Goal: Information Seeking & Learning: Learn about a topic

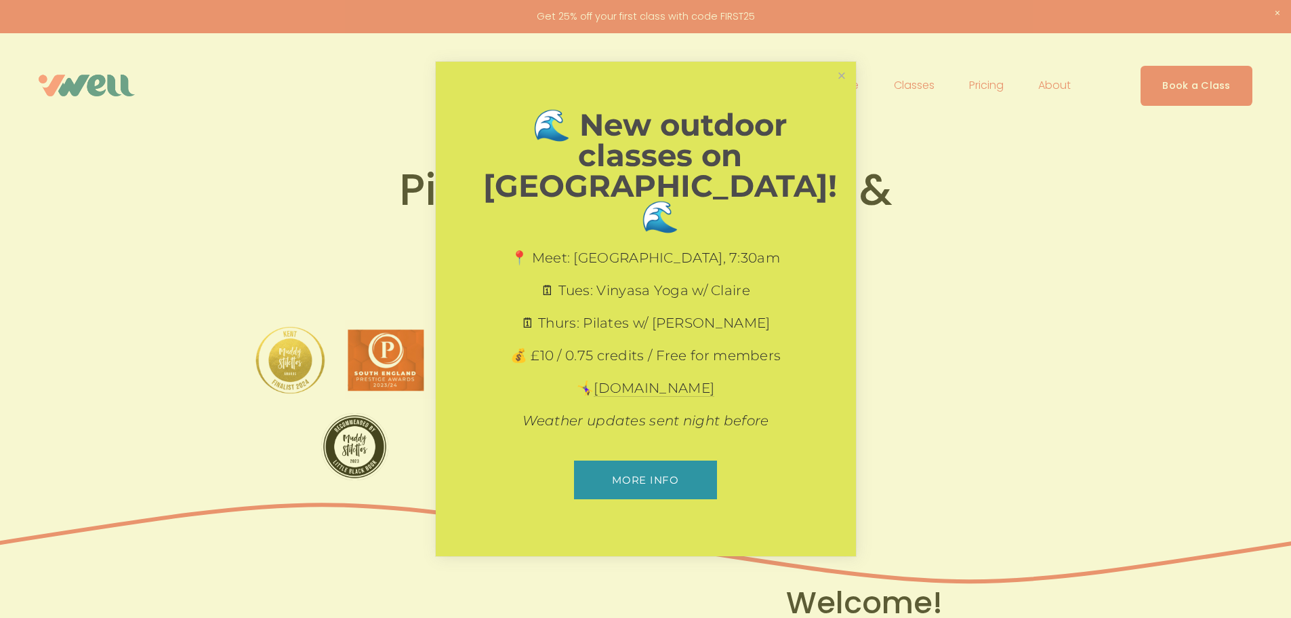
drag, startPoint x: 837, startPoint y: 94, endPoint x: 860, endPoint y: 117, distance: 33.6
click at [837, 87] on link "Close" at bounding box center [842, 76] width 24 height 24
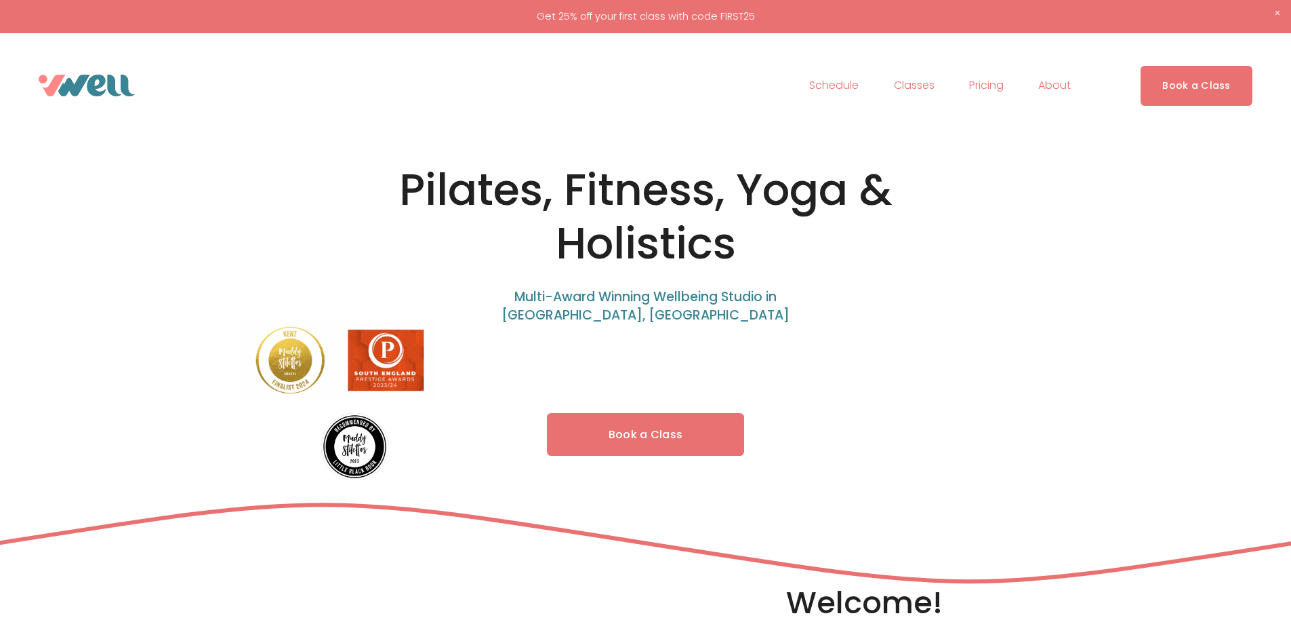
click at [857, 87] on span "Classes" at bounding box center [914, 86] width 41 height 20
click at [0, 0] on span "Yoga" at bounding box center [0, 0] width 0 height 0
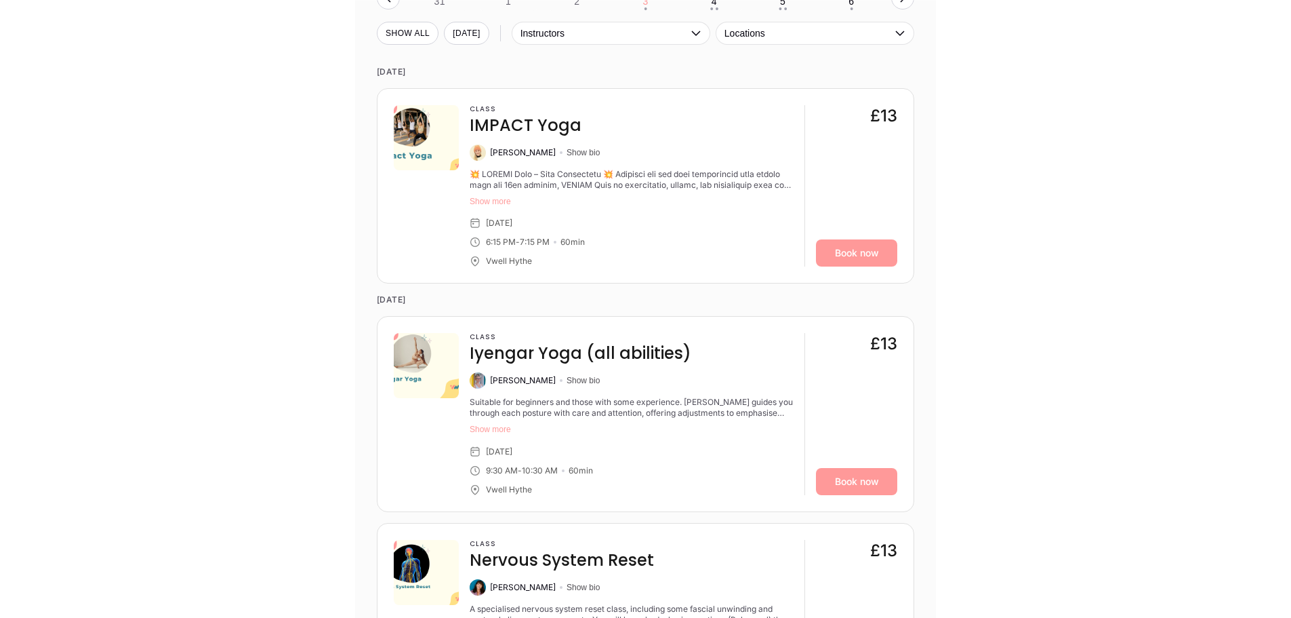
scroll to position [1559, 0]
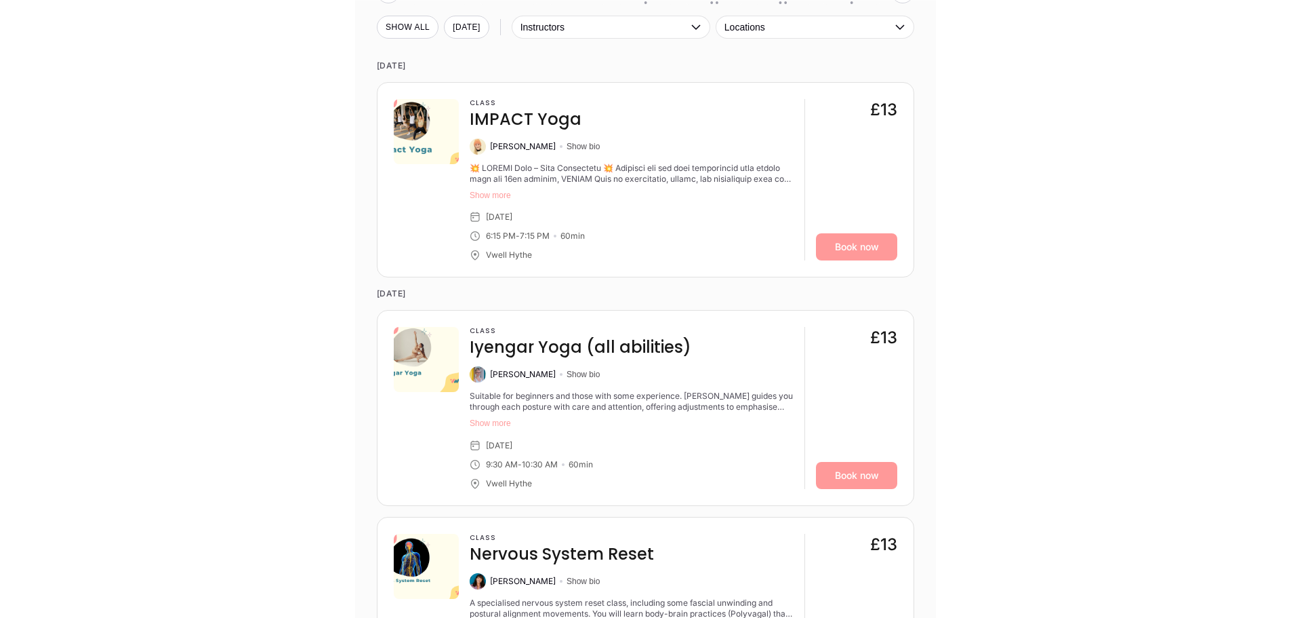
click at [497, 197] on button "Show more" at bounding box center [632, 195] width 324 height 11
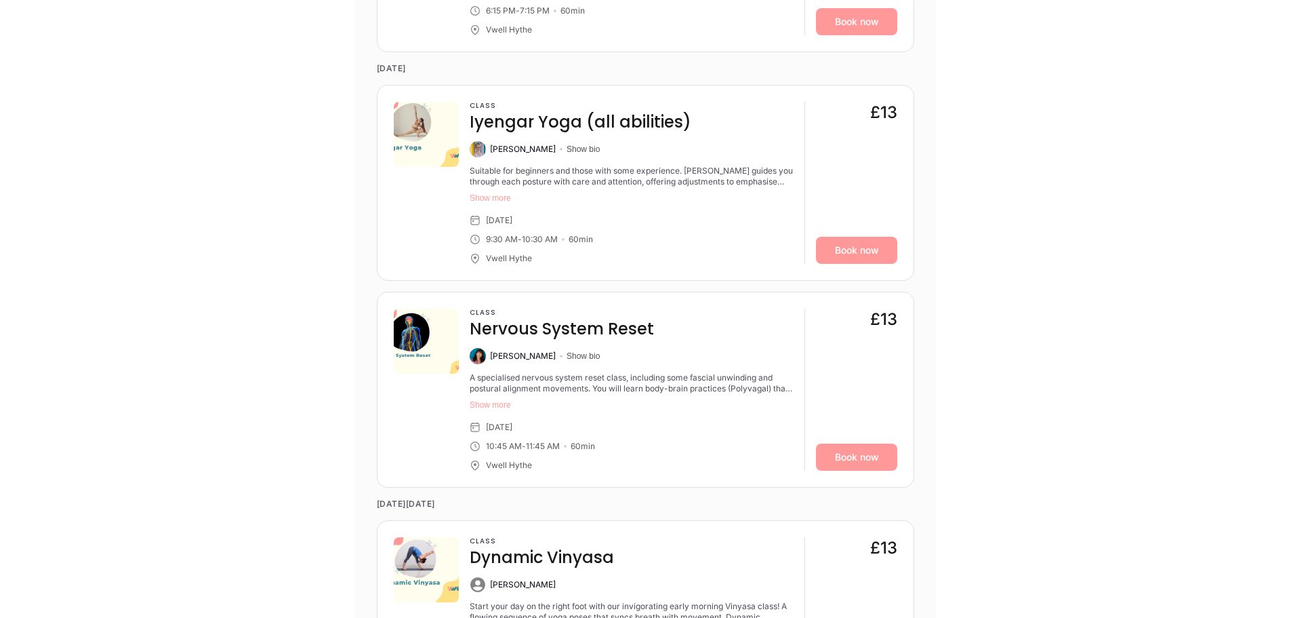
scroll to position [2034, 0]
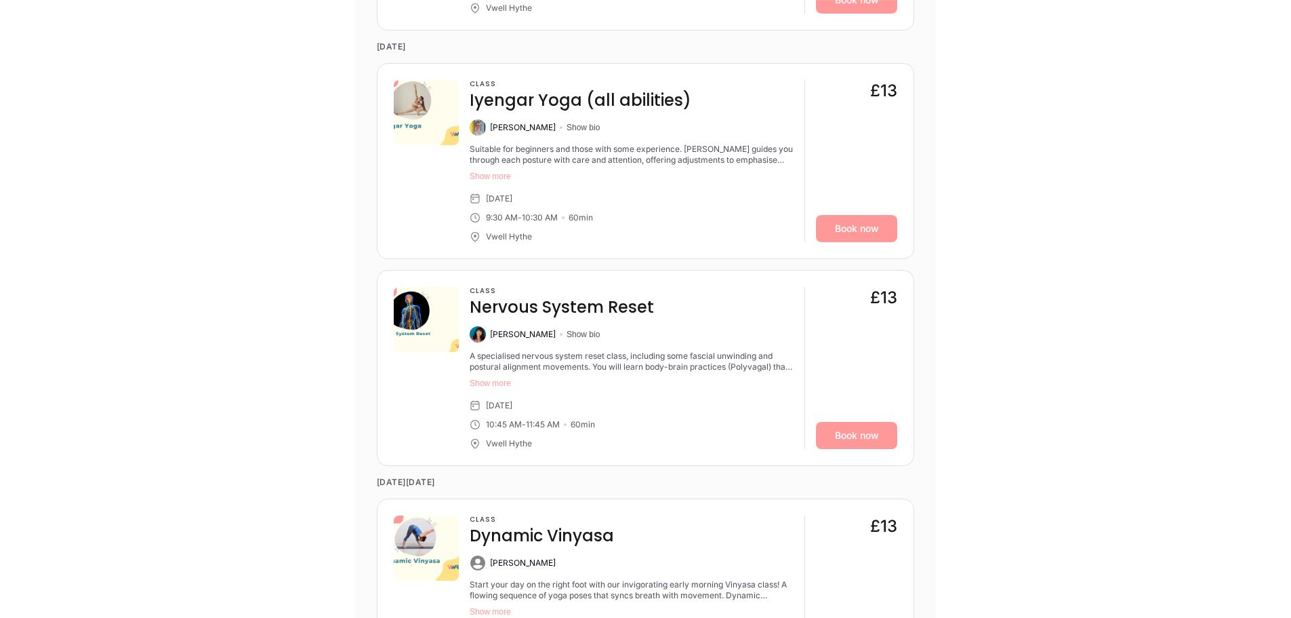
click at [511, 378] on button "Show more" at bounding box center [632, 383] width 324 height 11
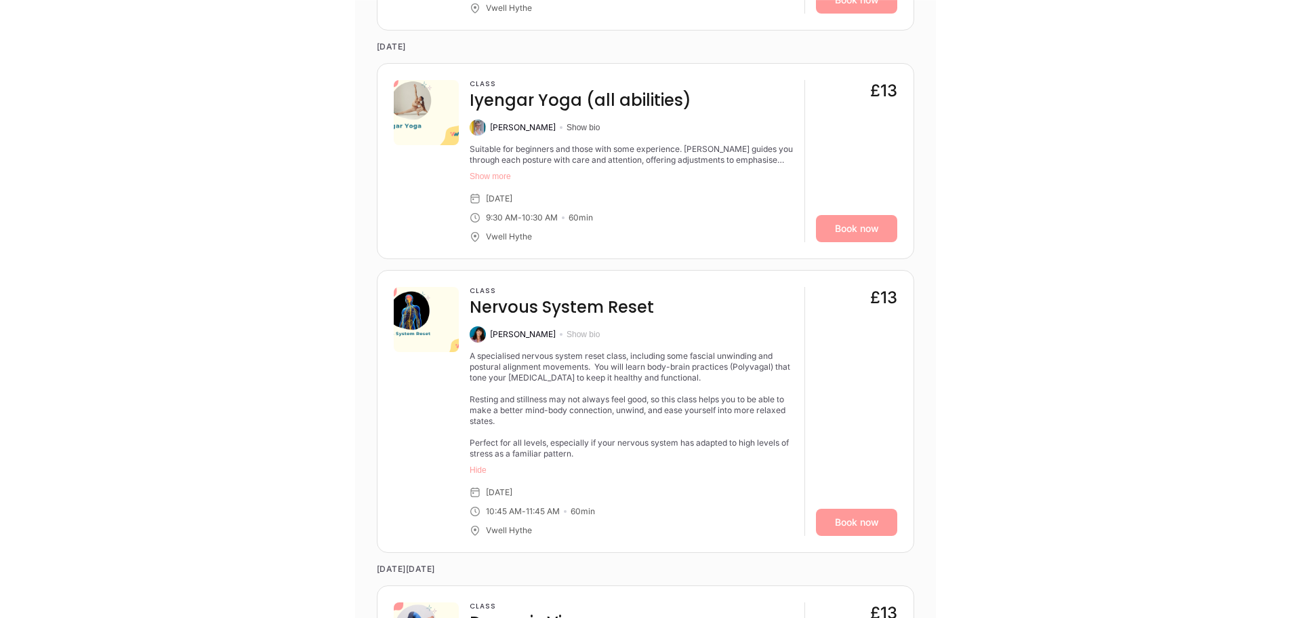
click at [570, 329] on button "Show bio" at bounding box center [583, 334] width 33 height 11
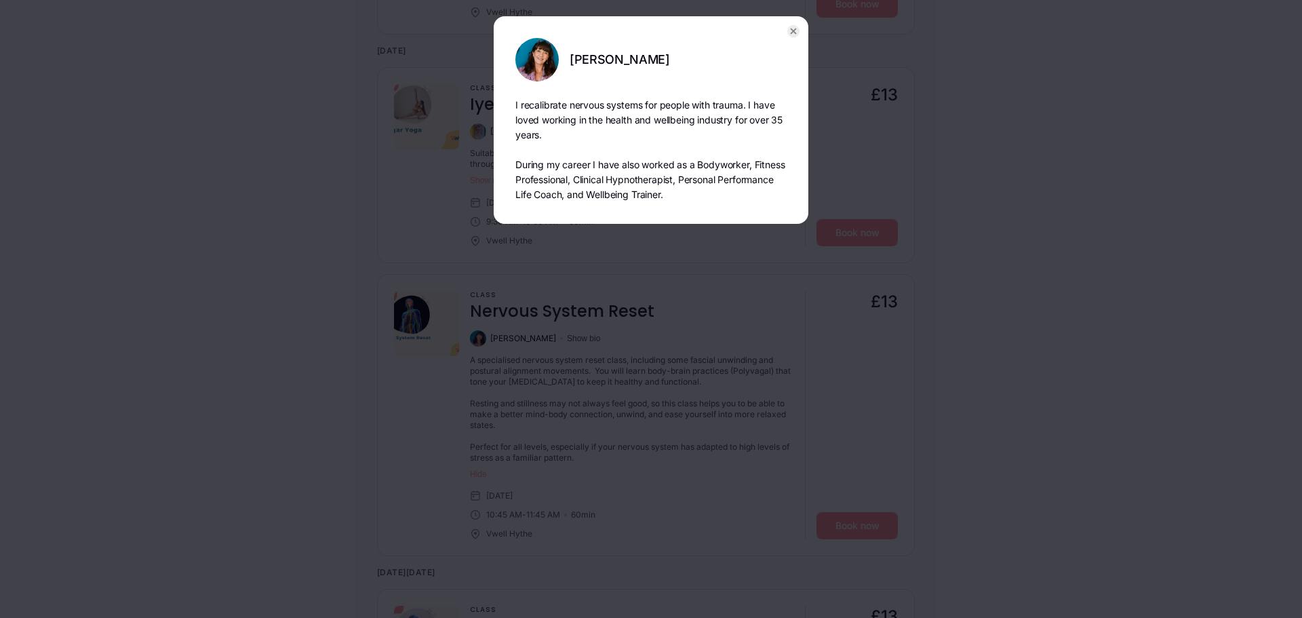
click at [796, 29] on icon "button" at bounding box center [793, 31] width 5 height 5
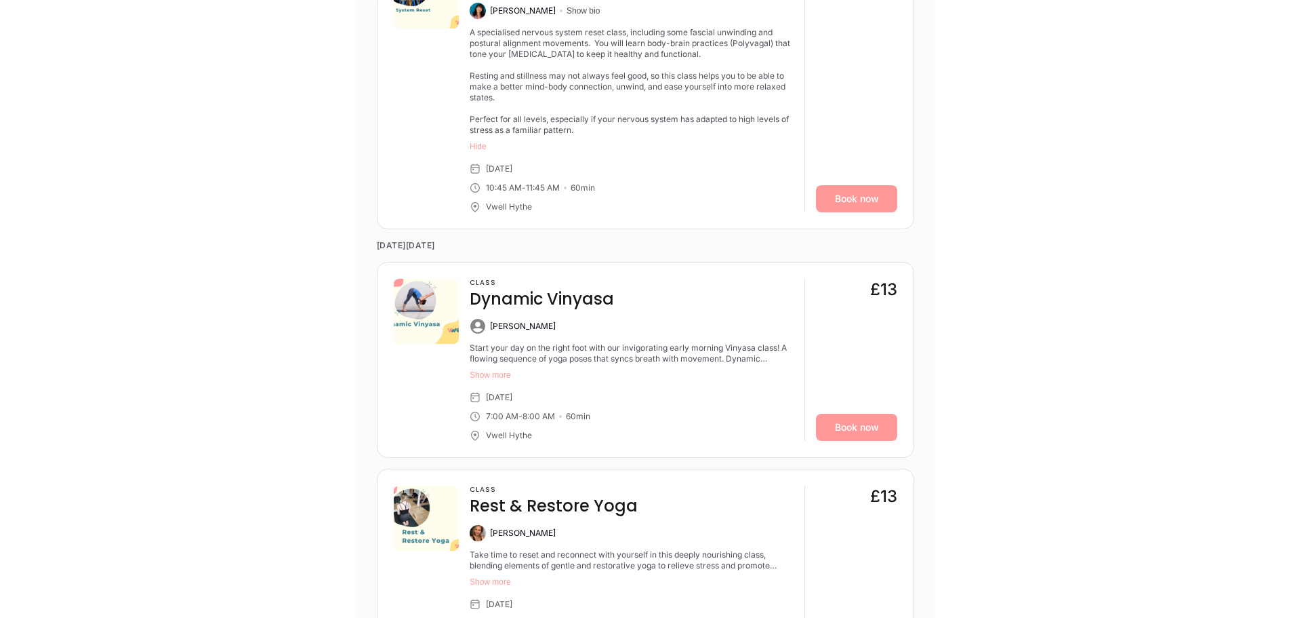
scroll to position [2373, 0]
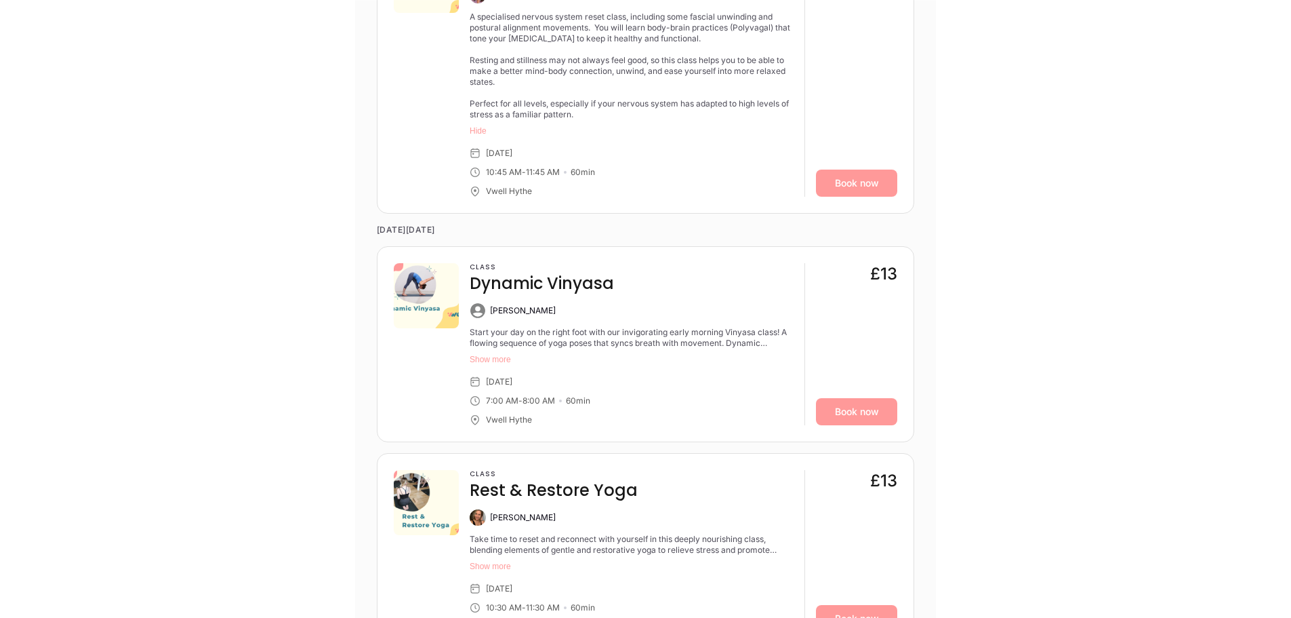
click at [492, 354] on button "Show more" at bounding box center [632, 359] width 324 height 11
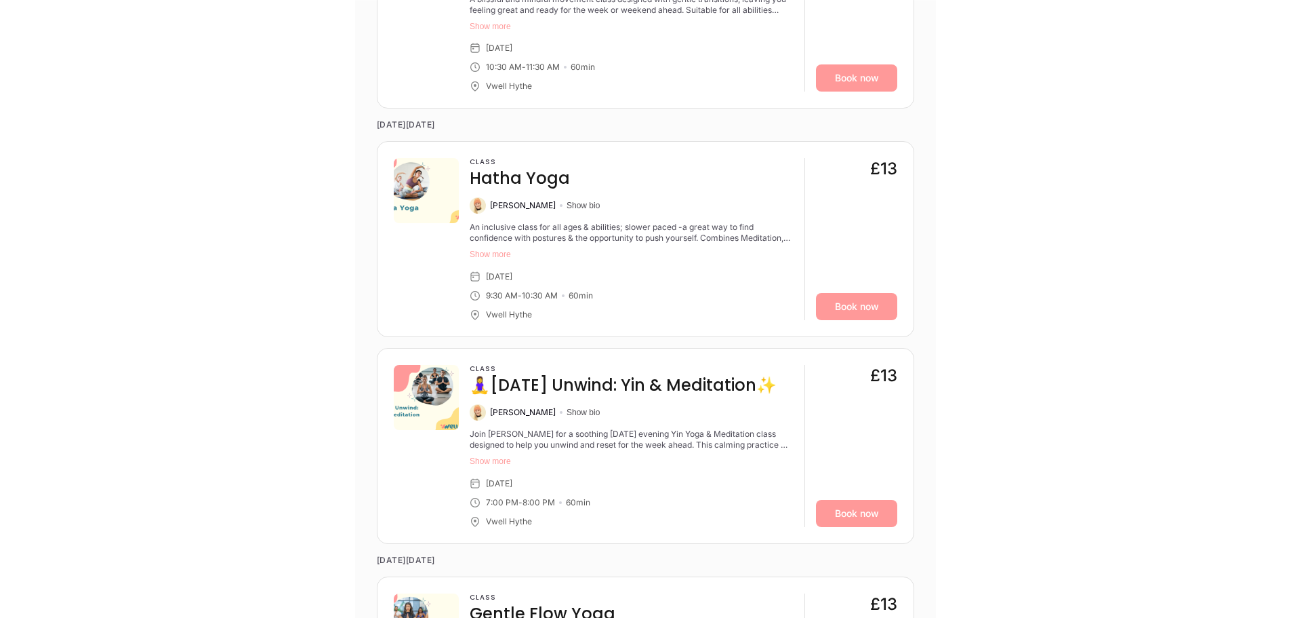
scroll to position [3186, 0]
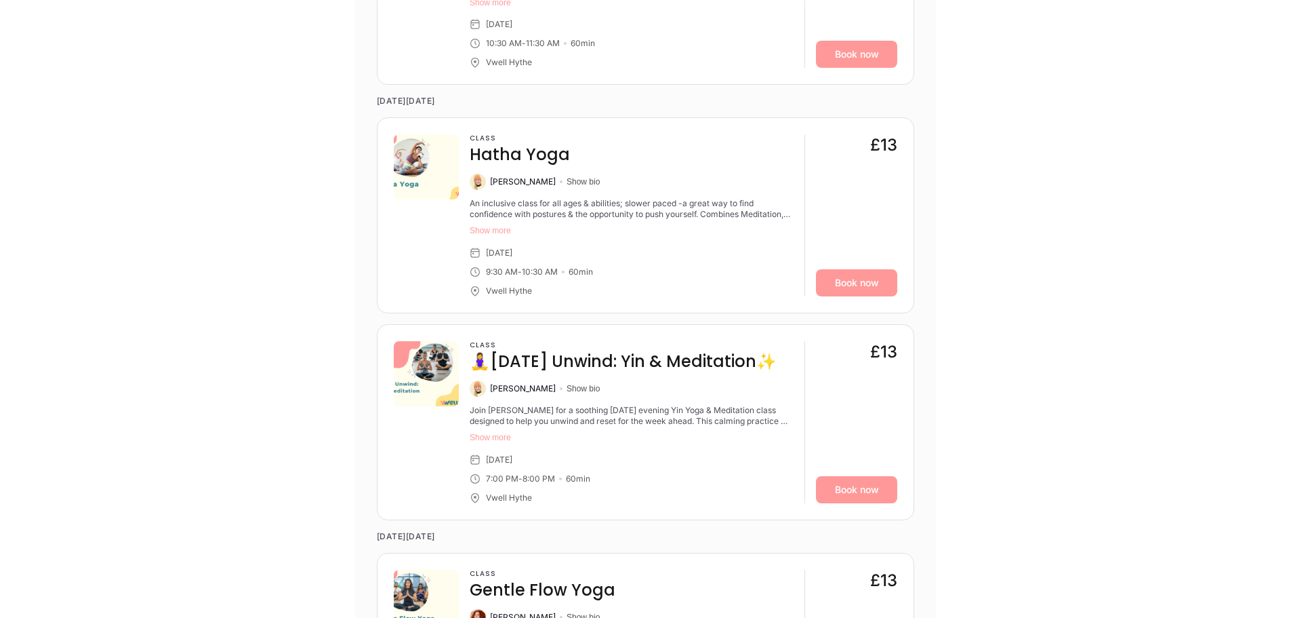
click at [488, 432] on button "Show more" at bounding box center [632, 437] width 324 height 11
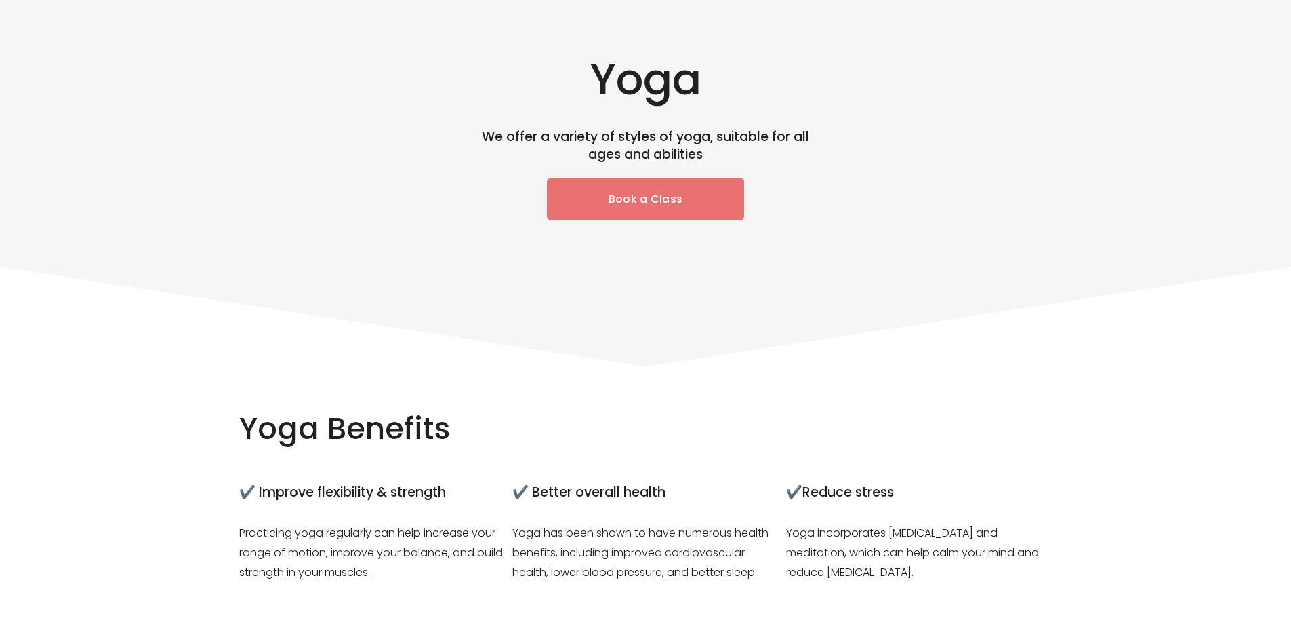
scroll to position [0, 0]
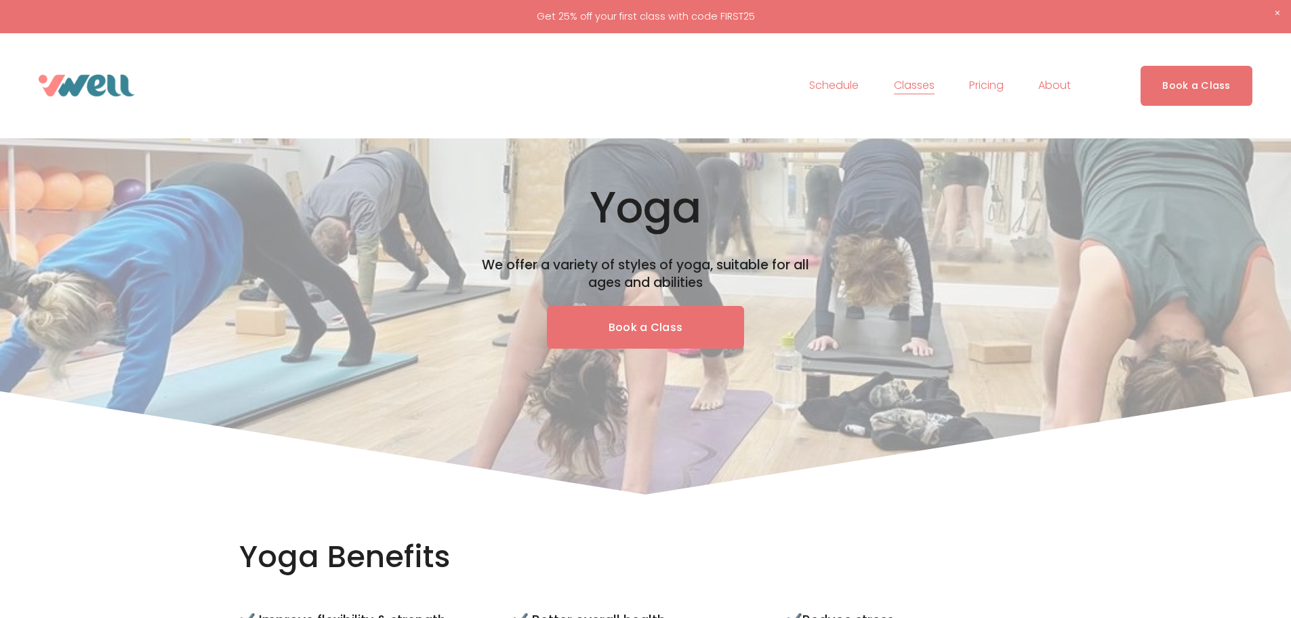
click at [918, 87] on span "Classes" at bounding box center [914, 86] width 41 height 20
click at [0, 0] on span "Fitness" at bounding box center [0, 0] width 0 height 0
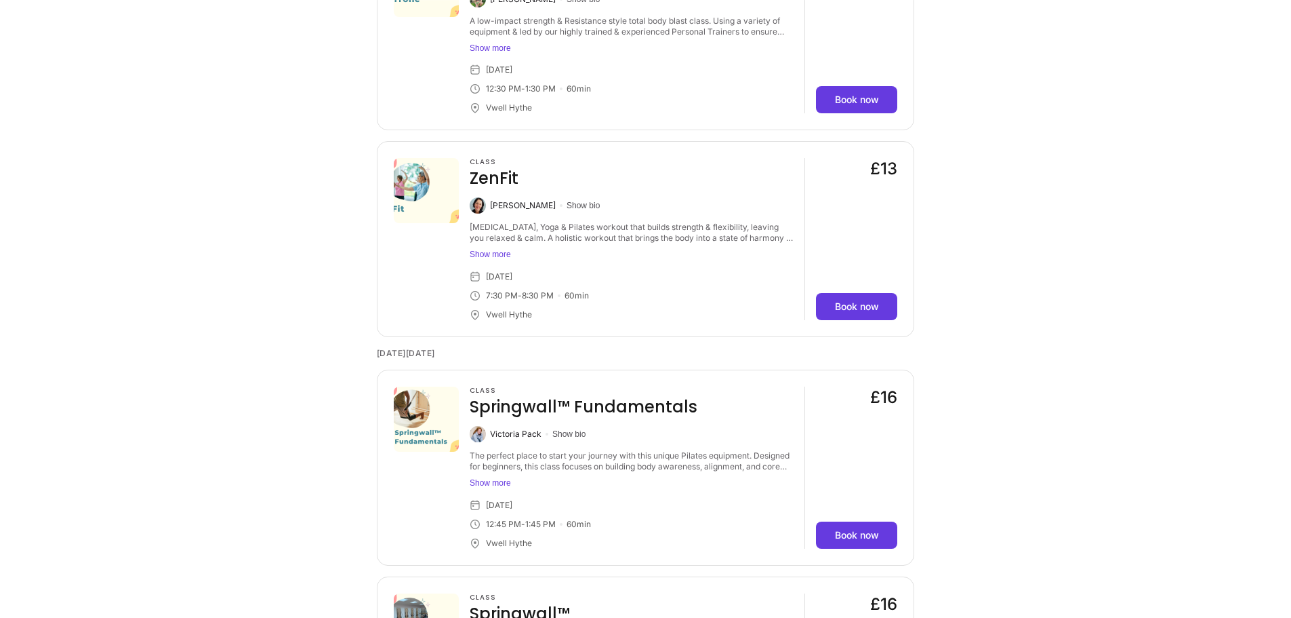
scroll to position [1830, 0]
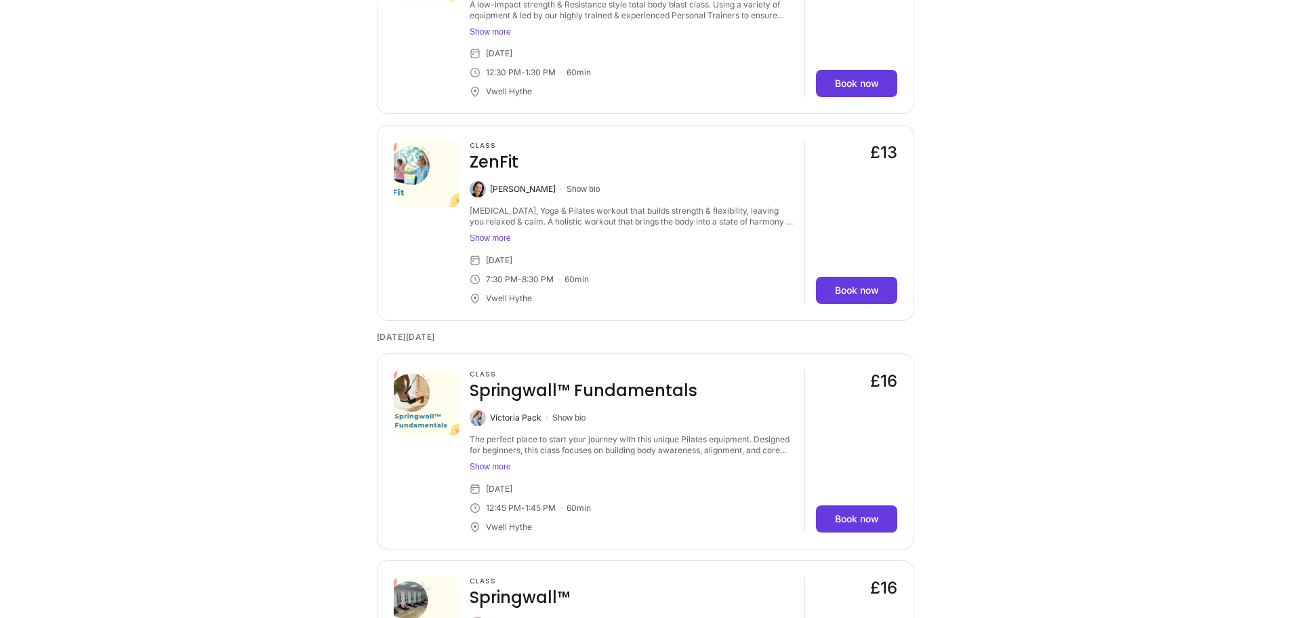
click at [507, 240] on button "Show more" at bounding box center [632, 238] width 324 height 11
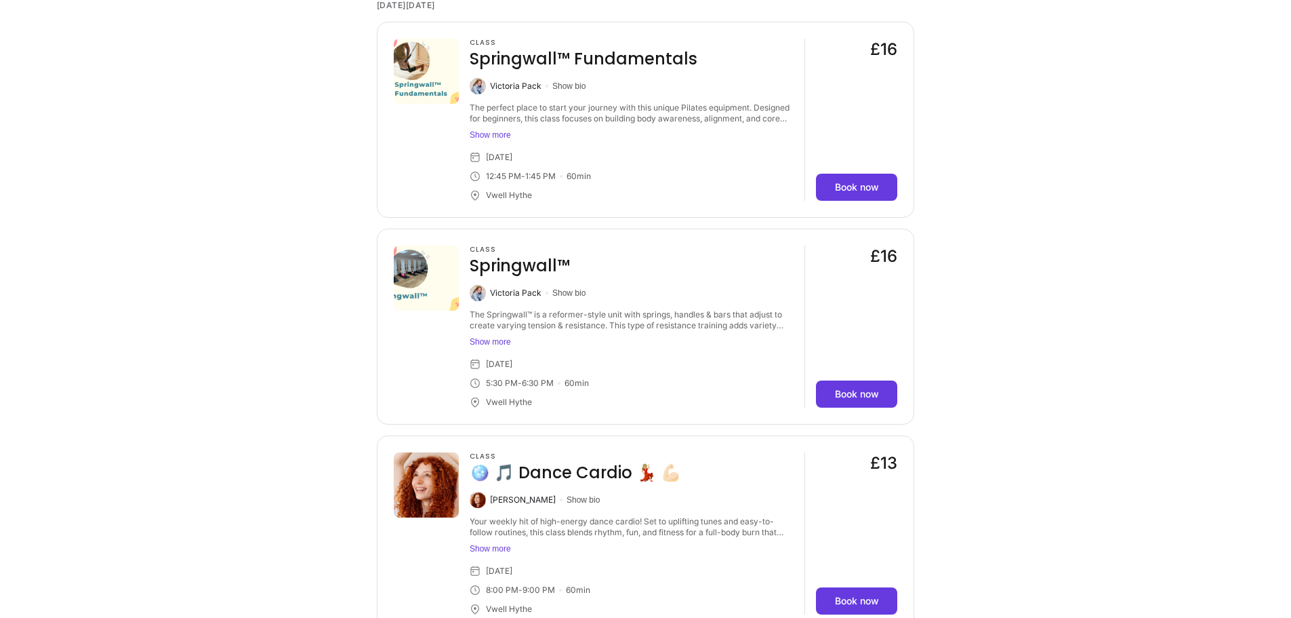
scroll to position [2373, 0]
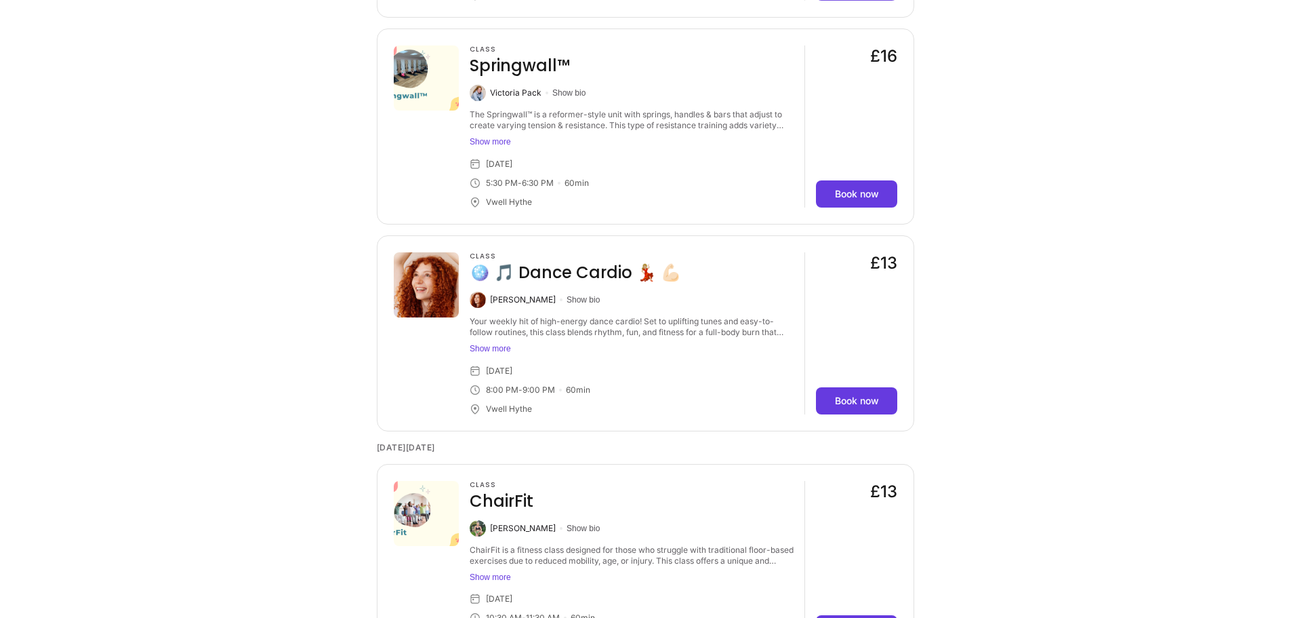
click at [494, 350] on button "Show more" at bounding box center [632, 348] width 324 height 11
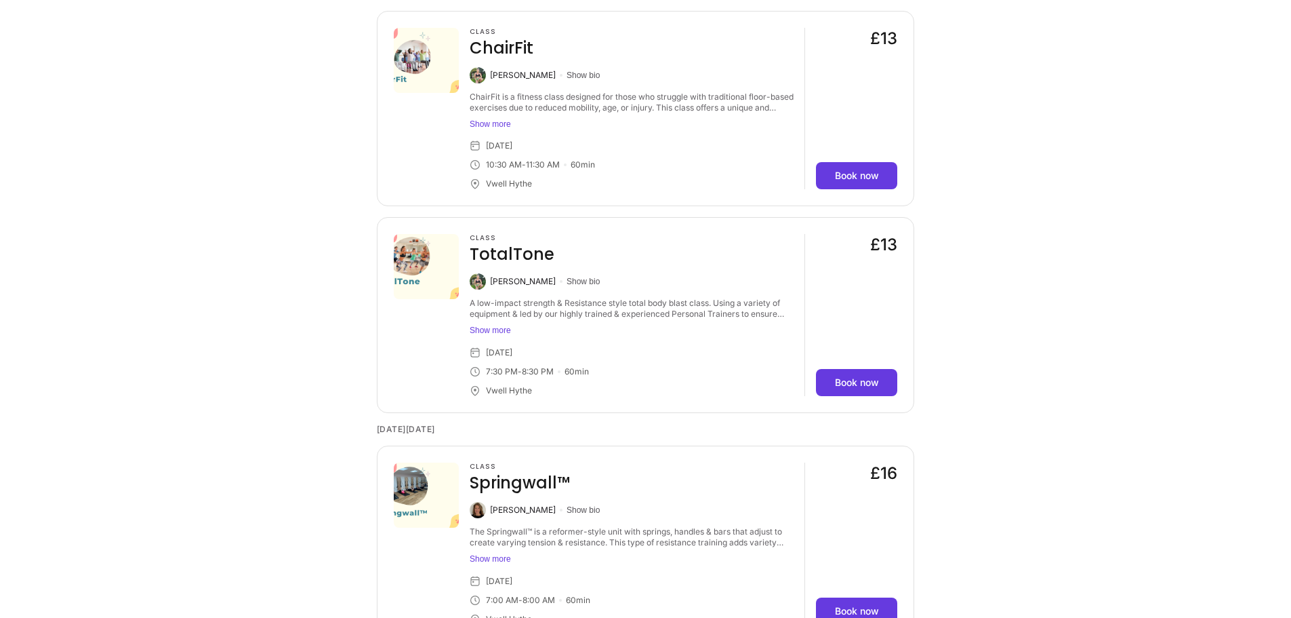
scroll to position [2915, 0]
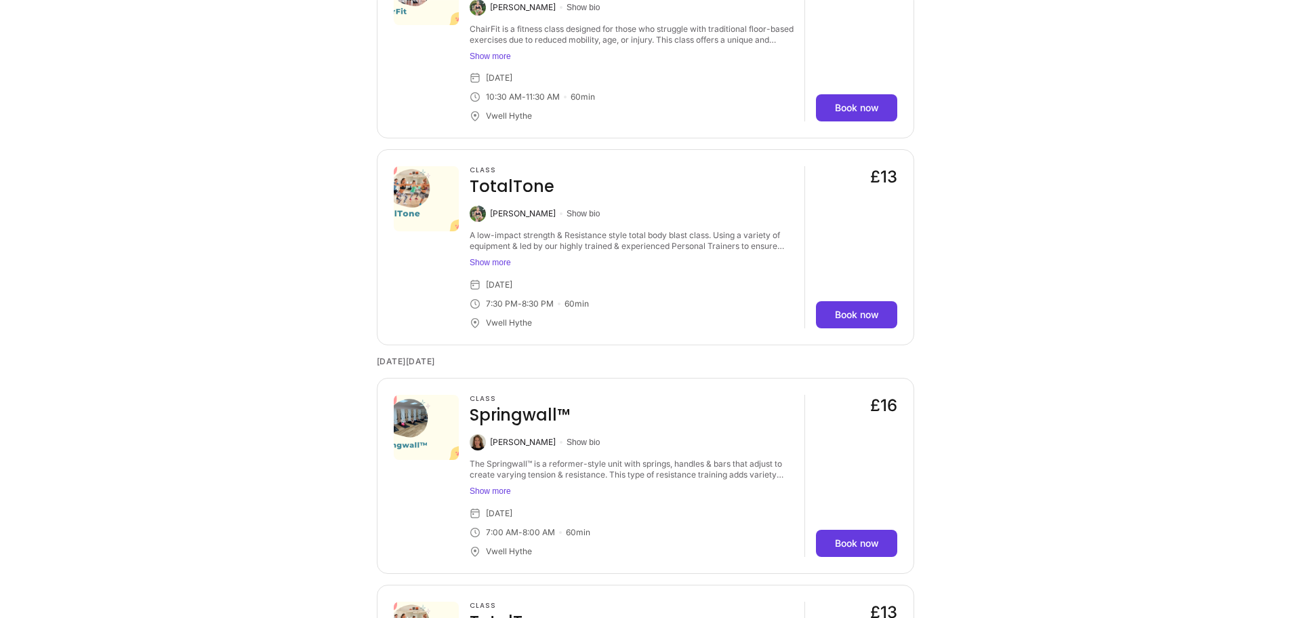
click at [501, 267] on button "Show more" at bounding box center [632, 262] width 324 height 11
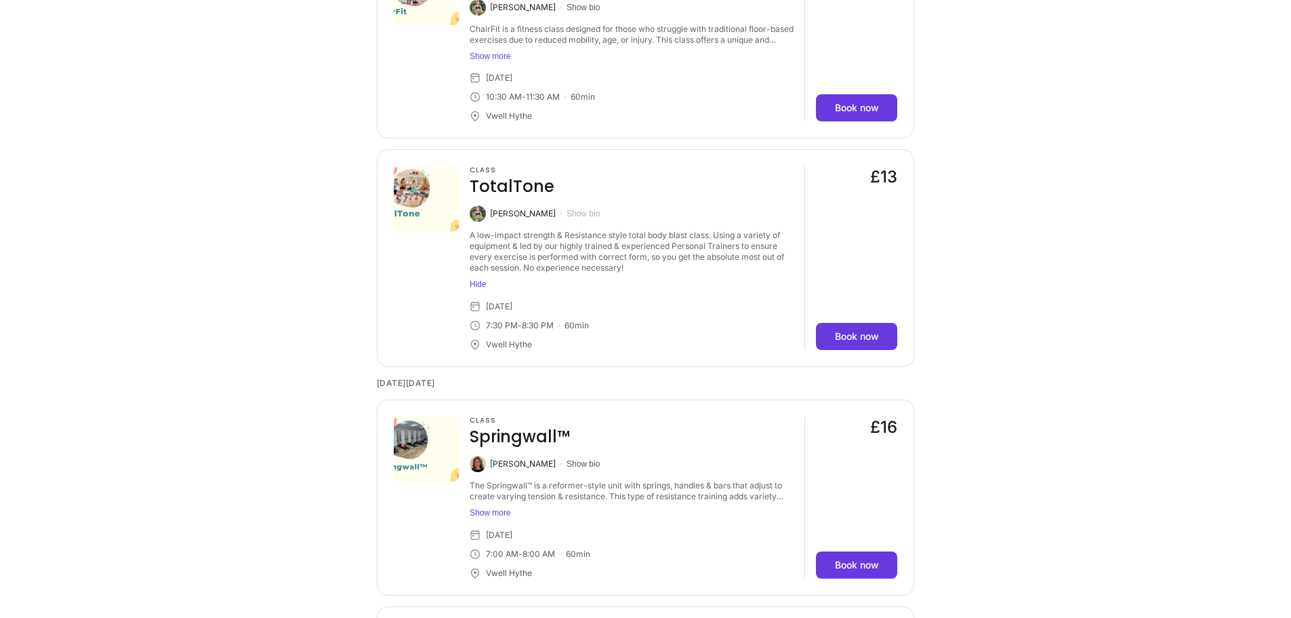
click at [596, 211] on button "Show bio" at bounding box center [583, 213] width 33 height 11
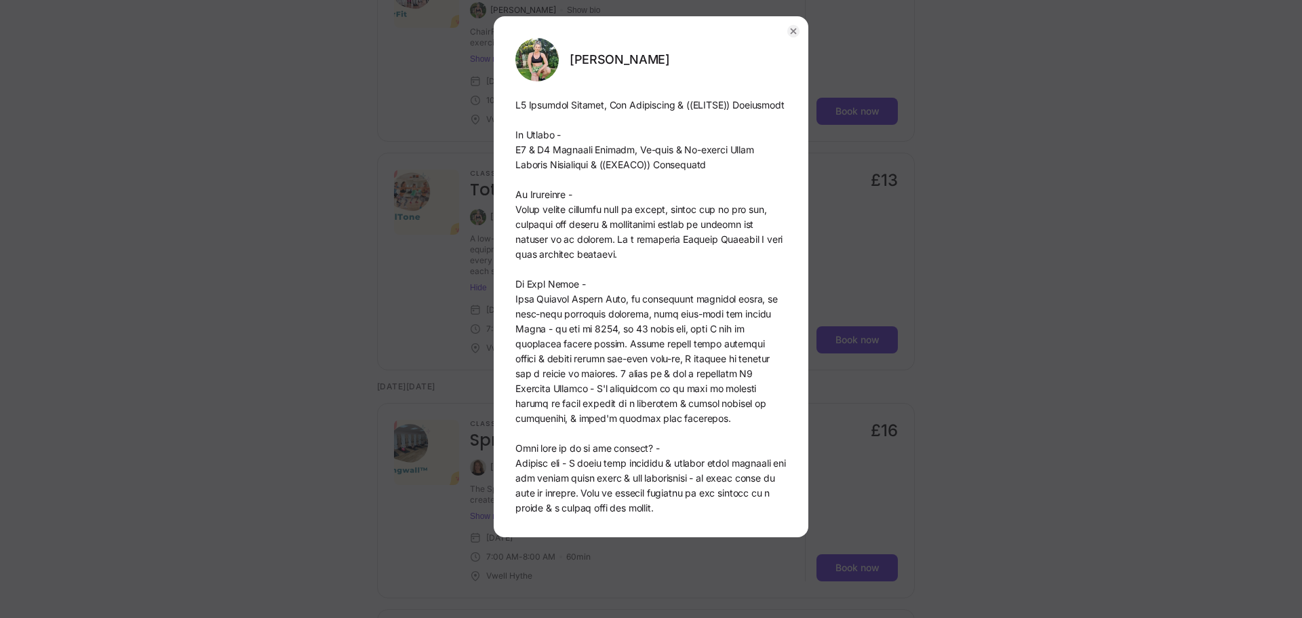
click at [793, 33] on icon "button" at bounding box center [793, 31] width 5 height 5
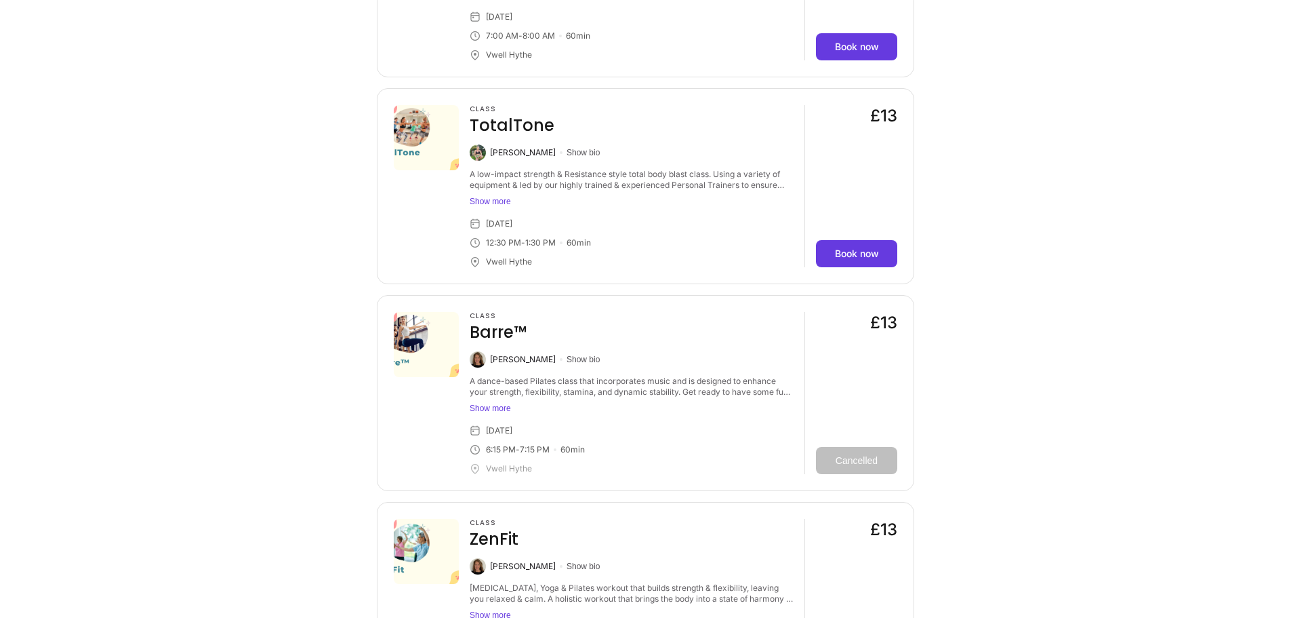
scroll to position [3457, 0]
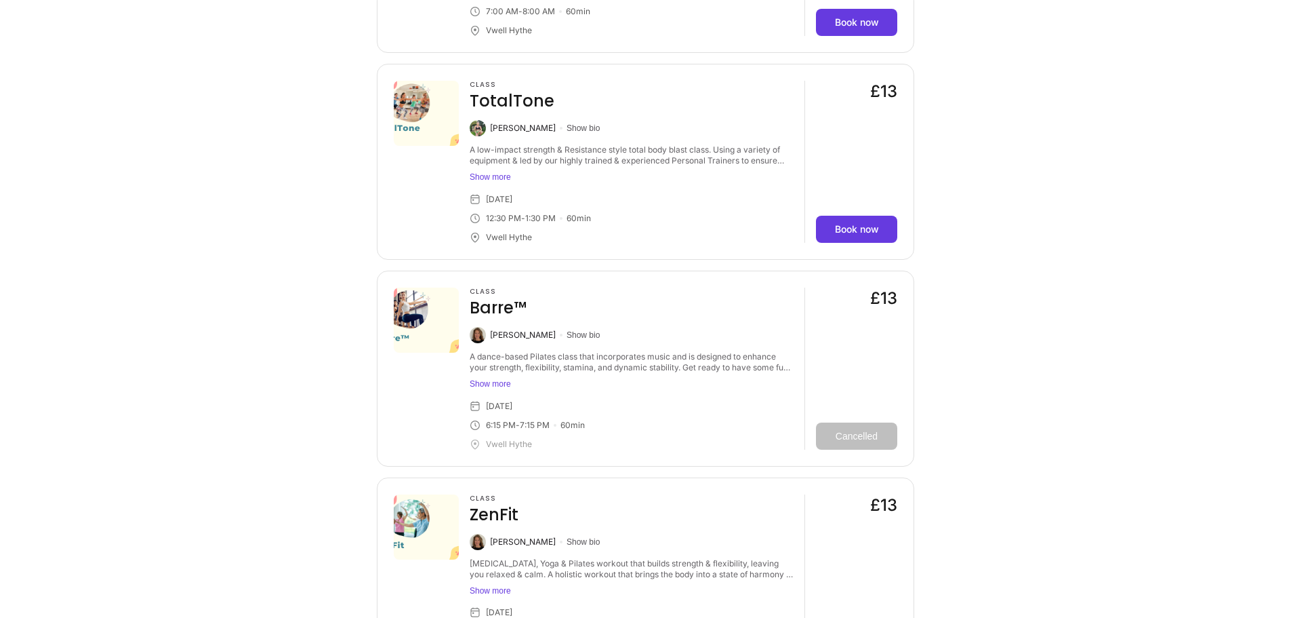
click at [490, 388] on button "Show more" at bounding box center [632, 383] width 324 height 11
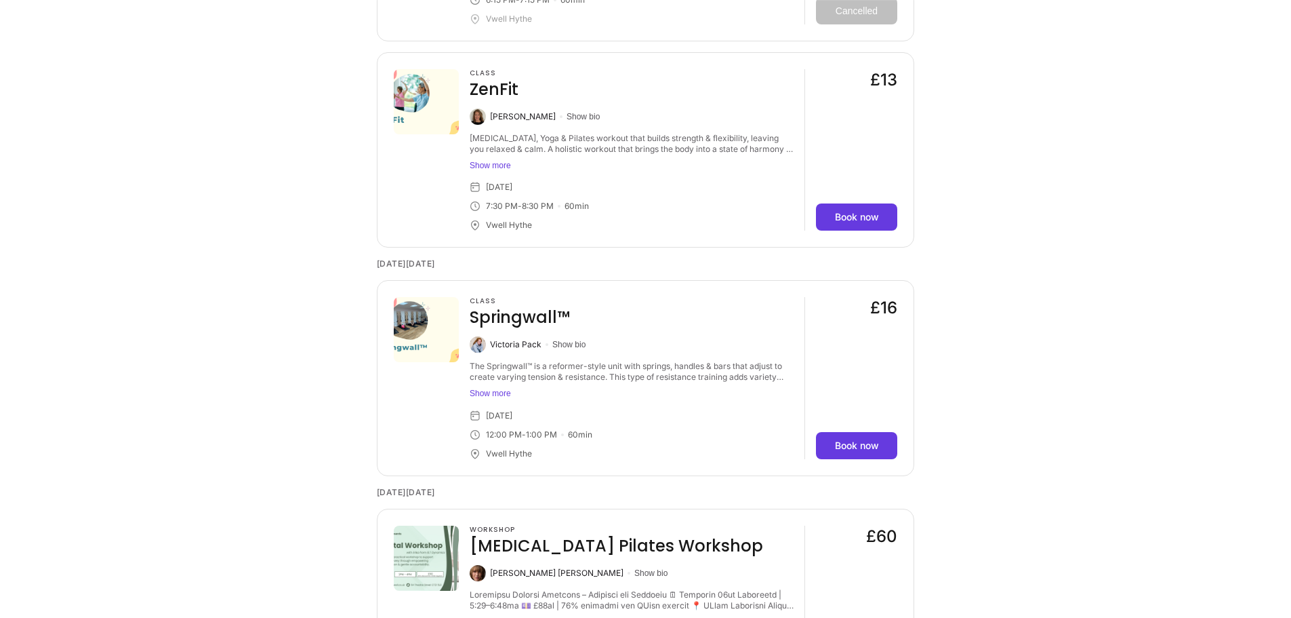
scroll to position [3932, 0]
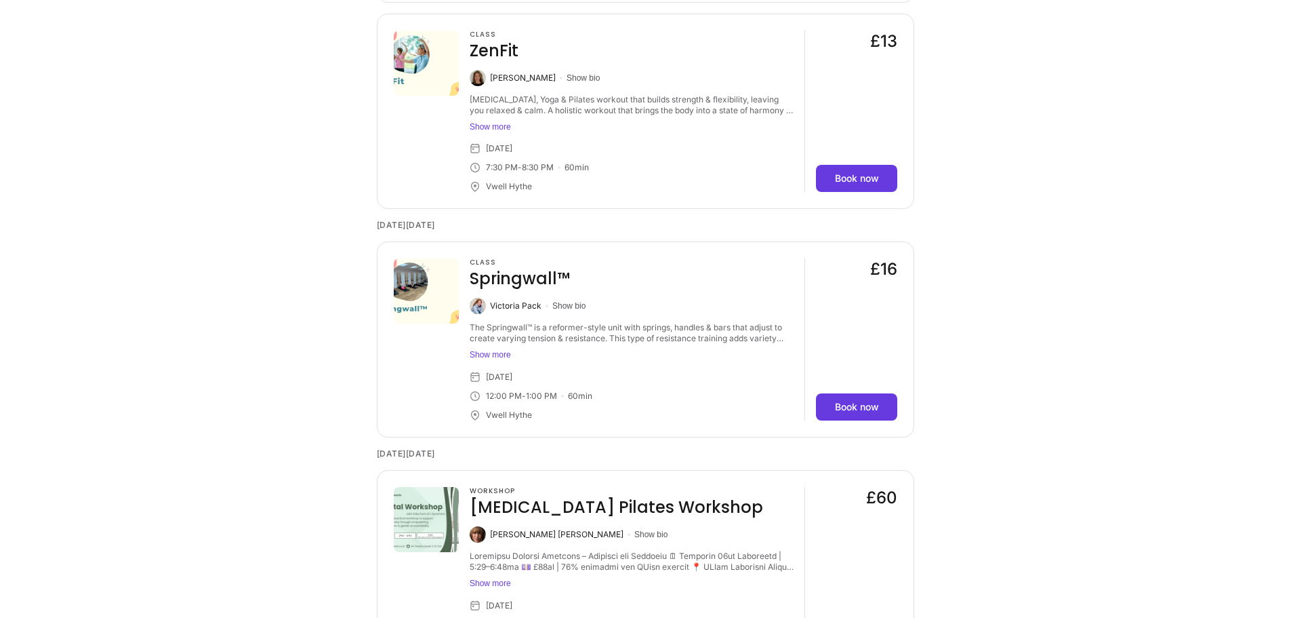
click at [483, 357] on button "Show more" at bounding box center [632, 354] width 324 height 11
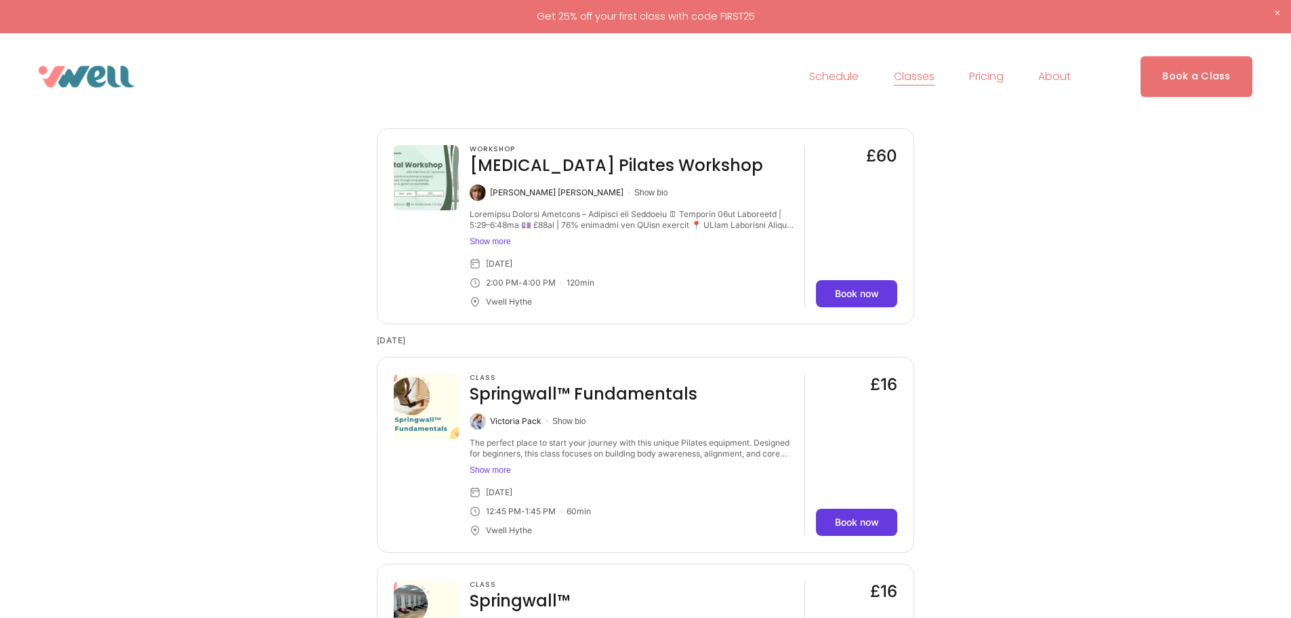
scroll to position [4271, 0]
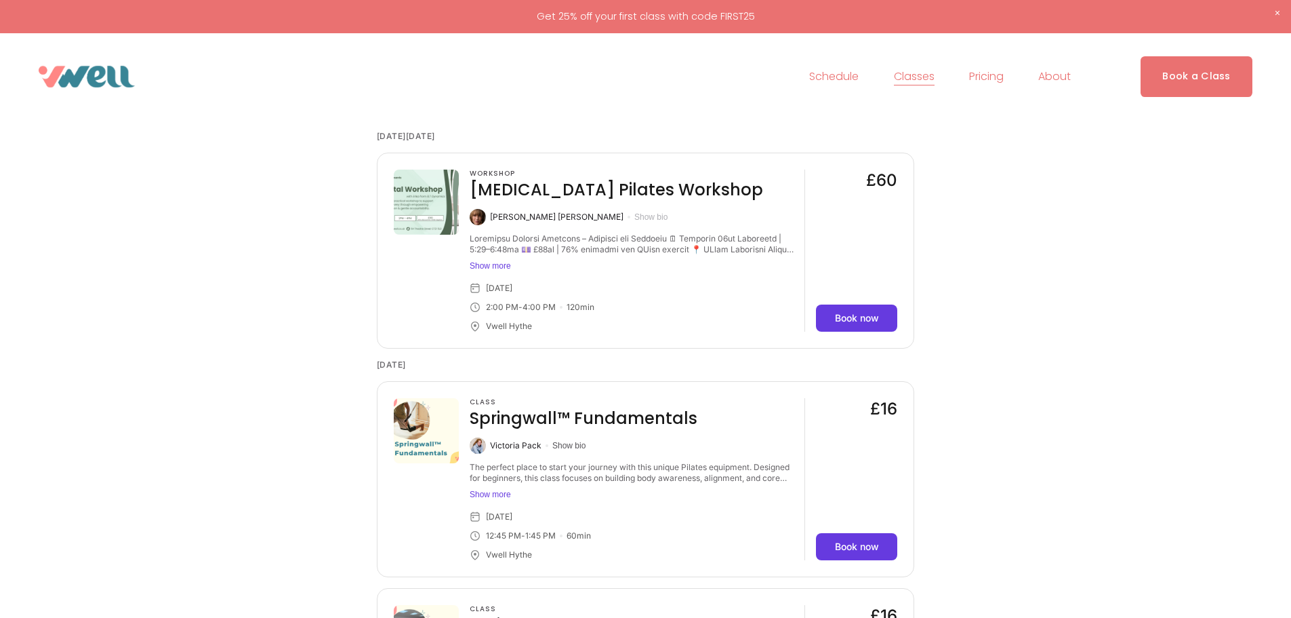
click at [635, 222] on button "Show bio" at bounding box center [651, 217] width 33 height 11
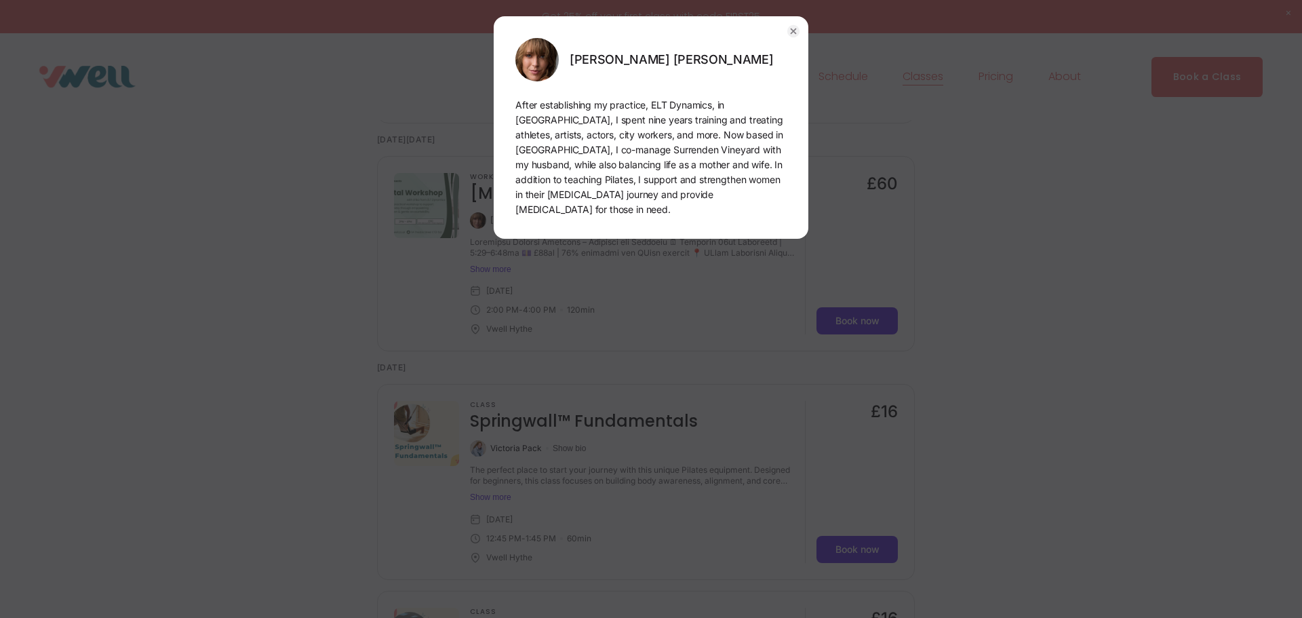
click at [797, 29] on circle "button" at bounding box center [793, 31] width 12 height 12
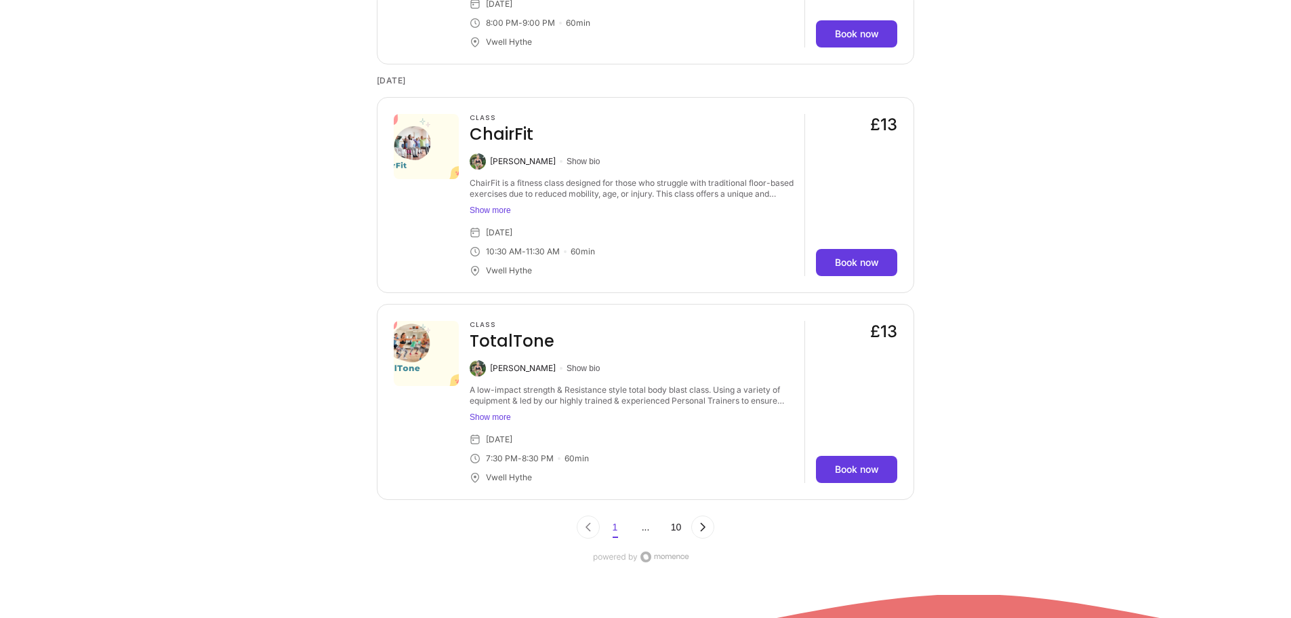
scroll to position [5220, 0]
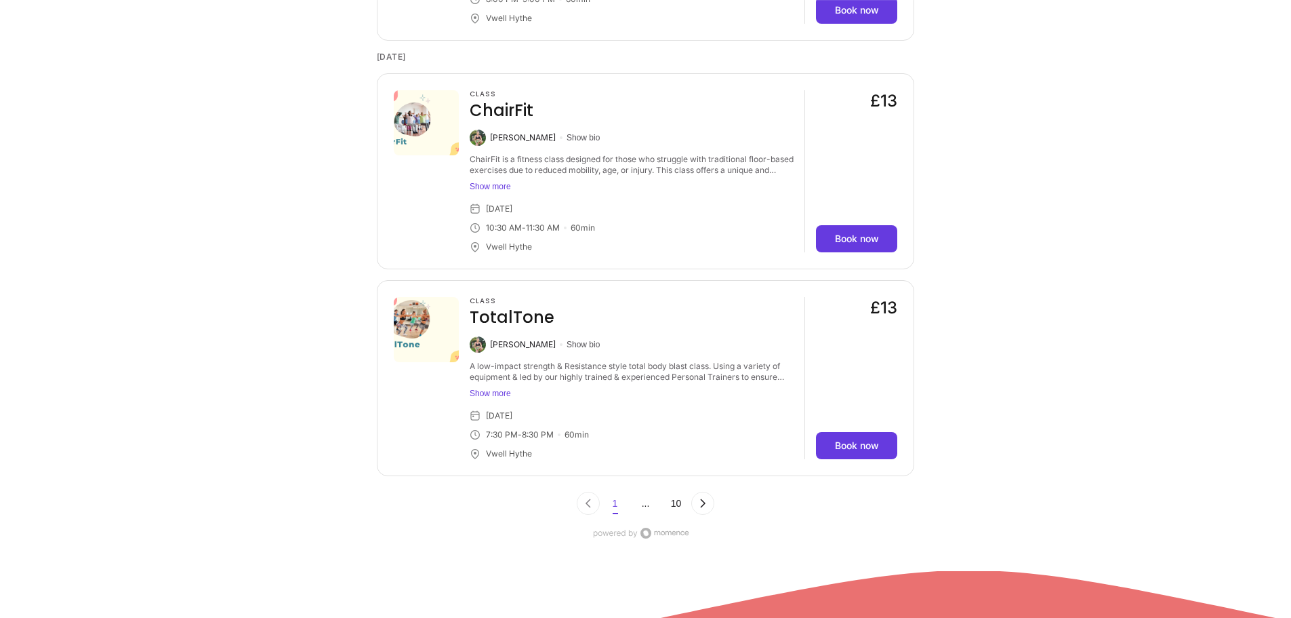
click at [489, 188] on button "Show more" at bounding box center [632, 186] width 324 height 11
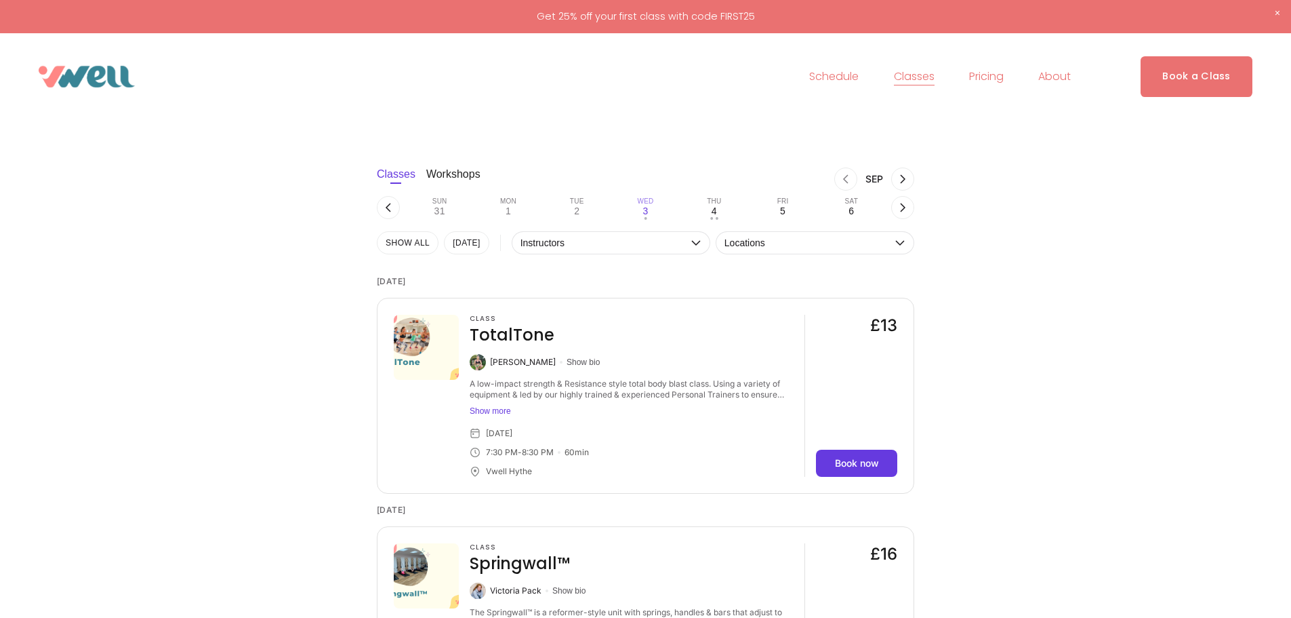
scroll to position [0, 0]
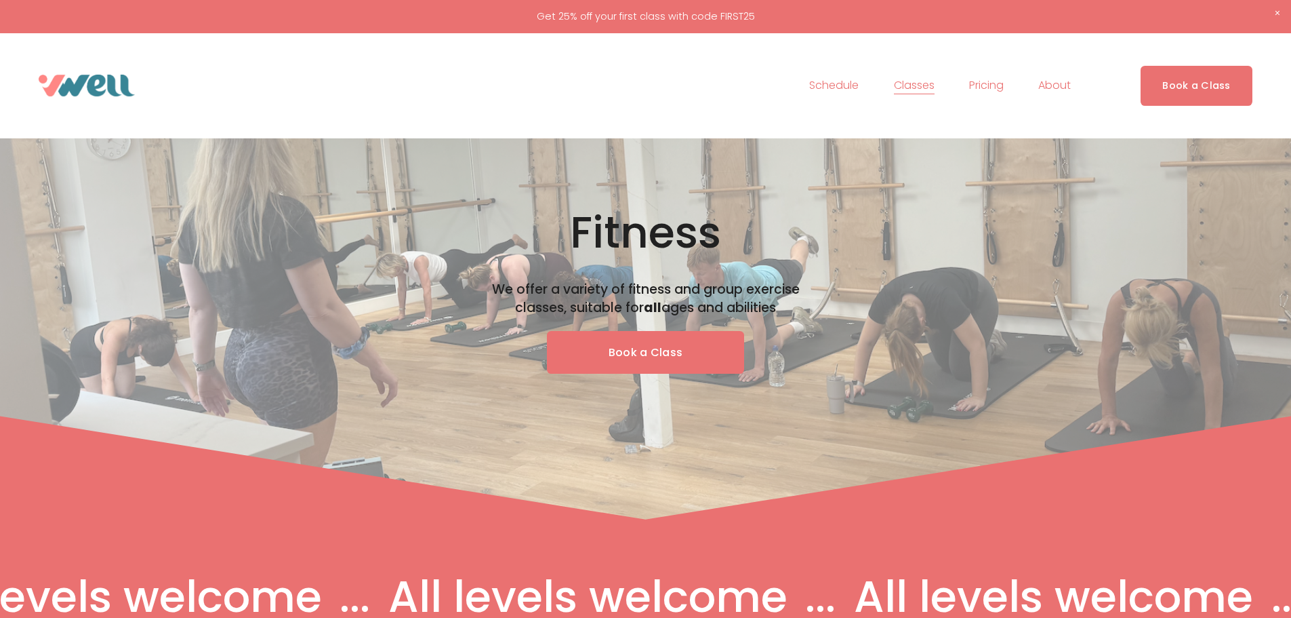
click at [0, 0] on span "Pilates" at bounding box center [0, 0] width 0 height 0
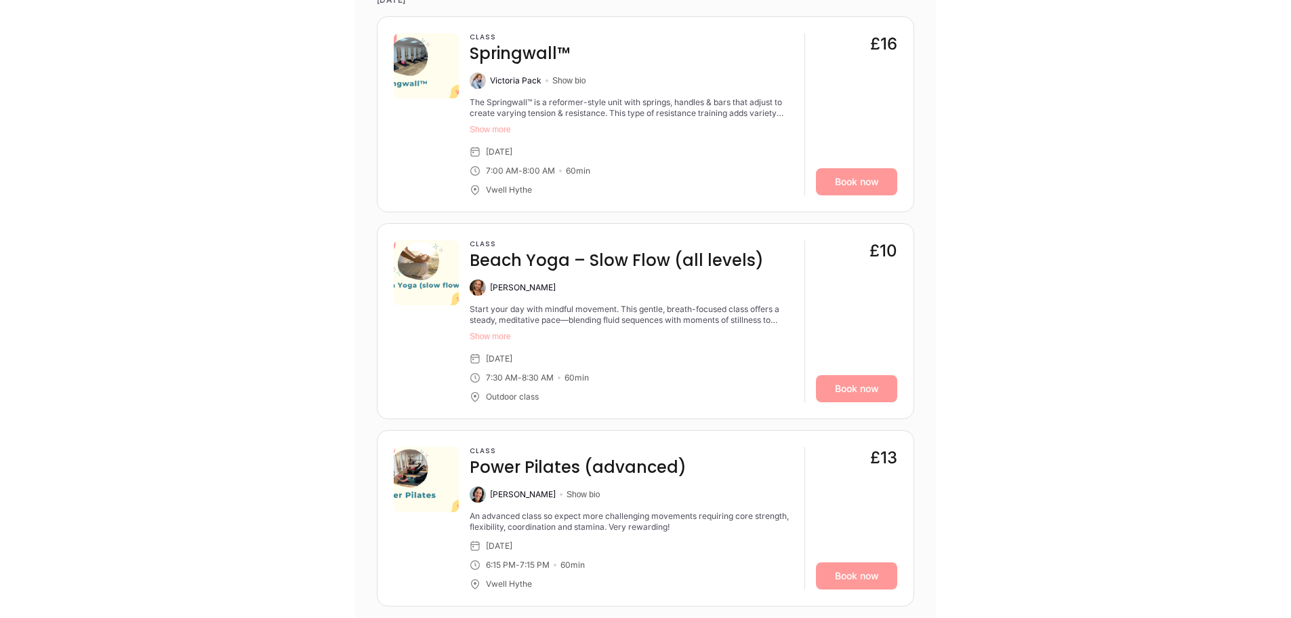
scroll to position [1491, 0]
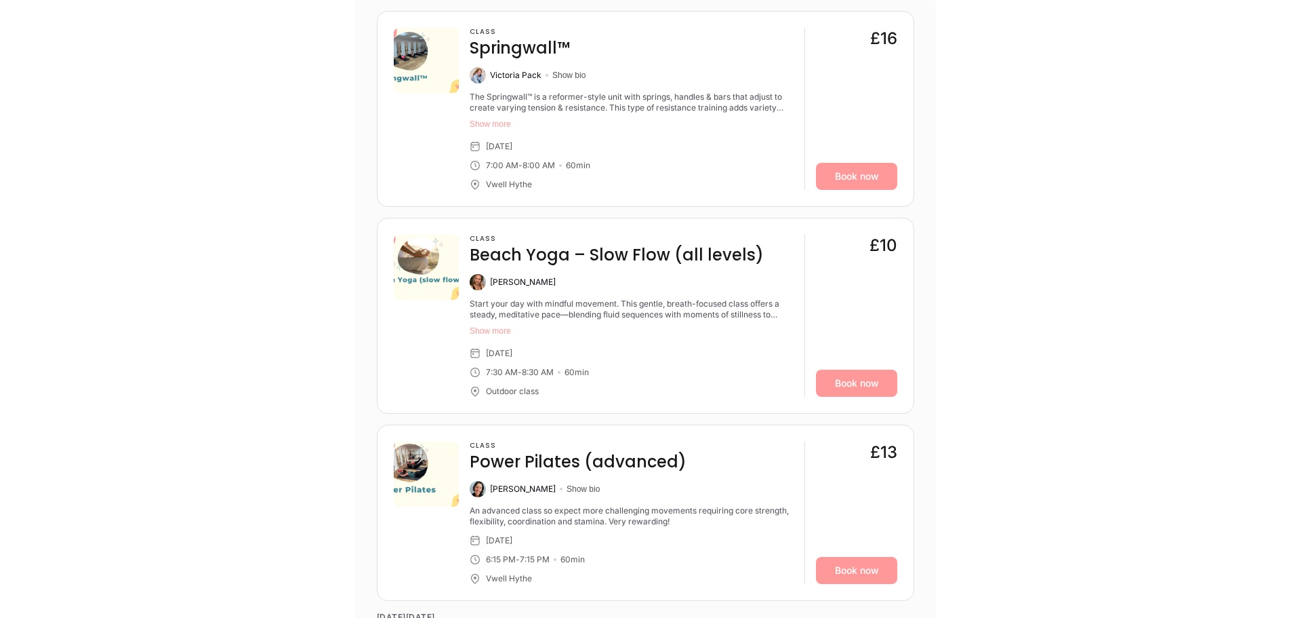
click at [480, 335] on button "Show more" at bounding box center [632, 330] width 324 height 11
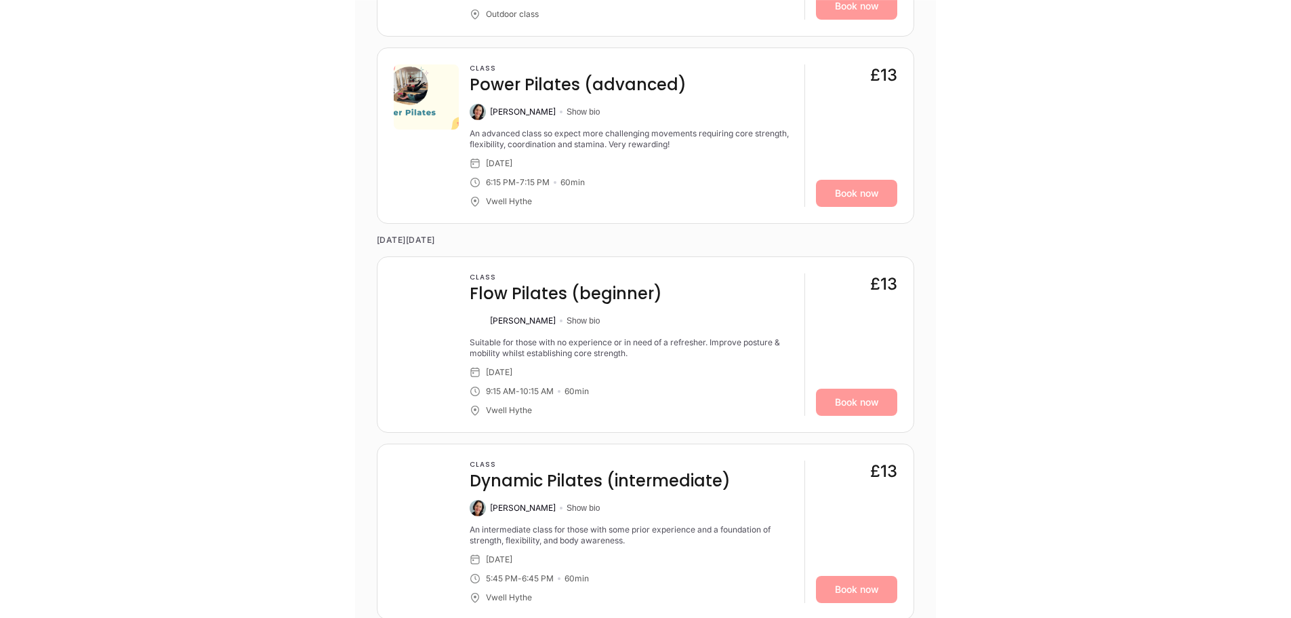
scroll to position [2169, 0]
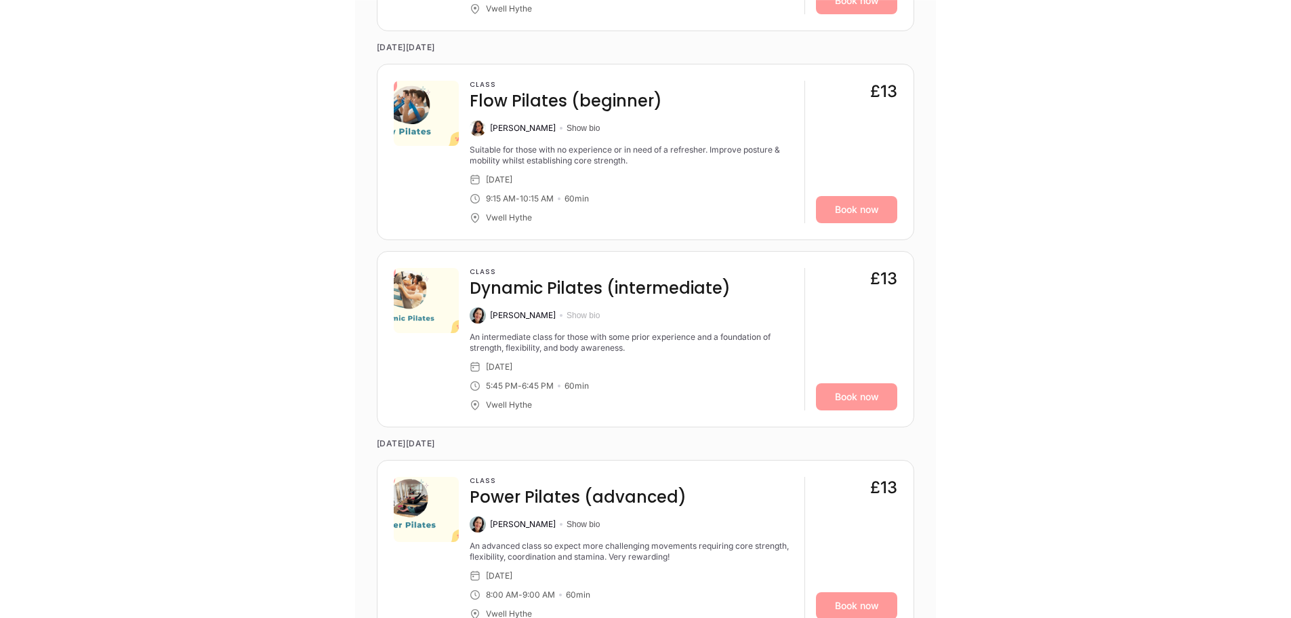
click at [567, 316] on button "Show bio" at bounding box center [583, 315] width 33 height 11
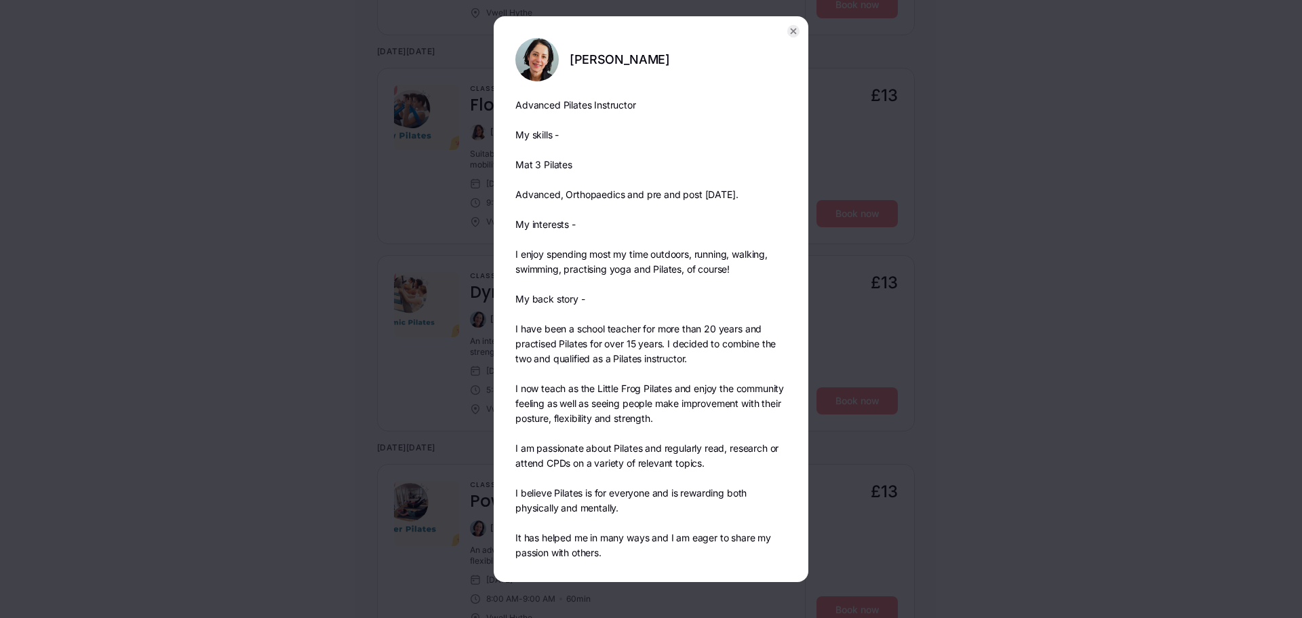
click at [793, 30] on icon "button" at bounding box center [793, 31] width 5 height 5
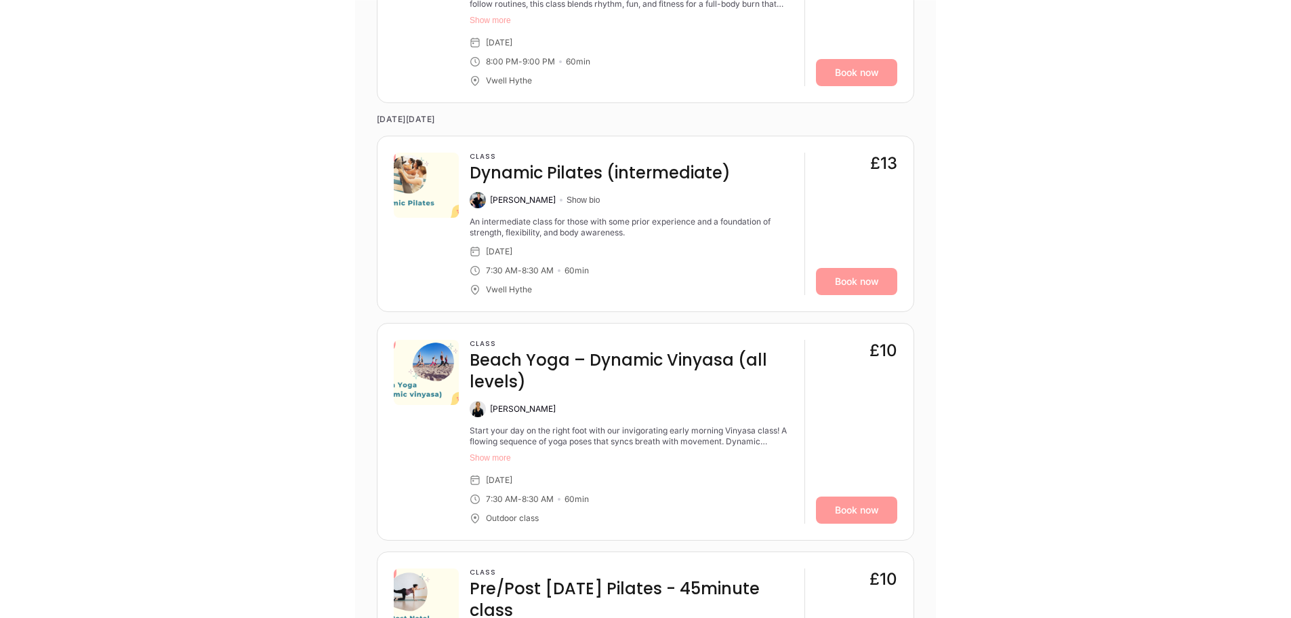
scroll to position [4135, 0]
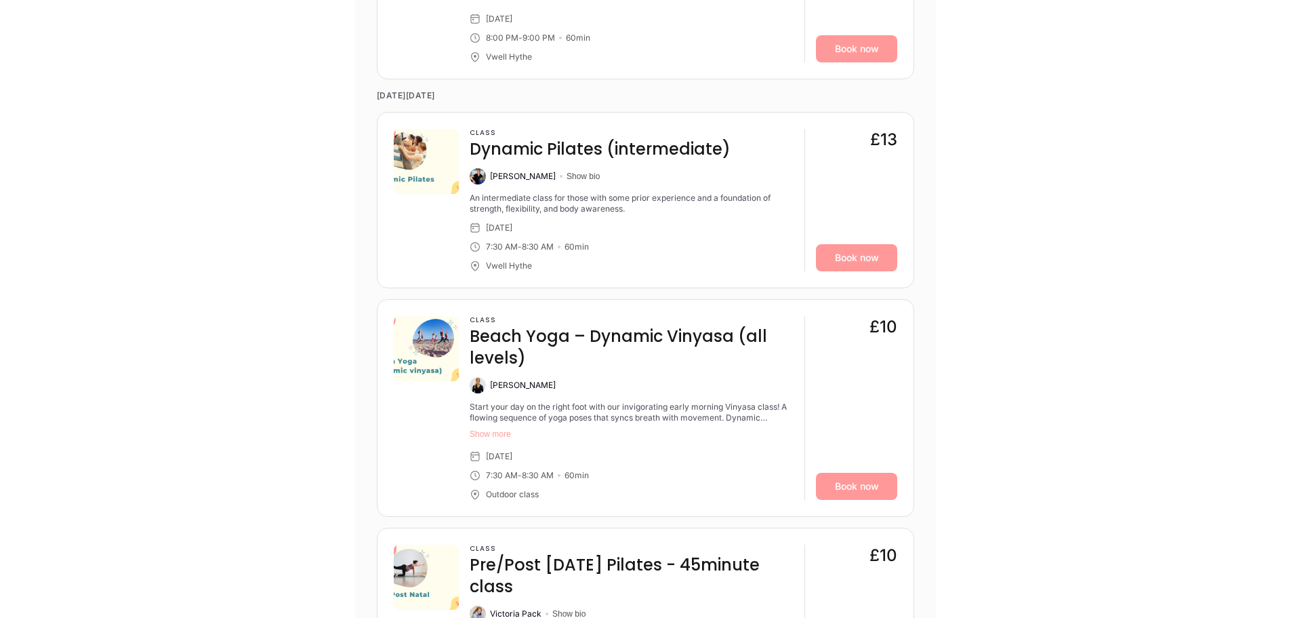
click at [487, 435] on button "Show more" at bounding box center [632, 433] width 324 height 11
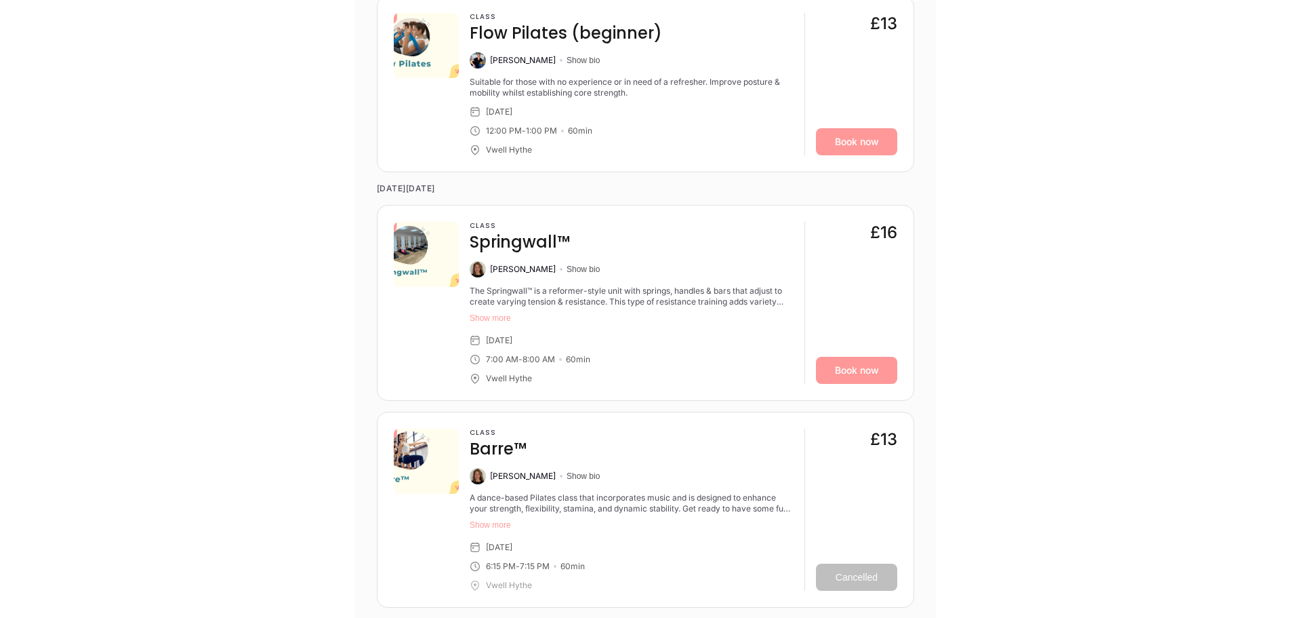
scroll to position [5220, 0]
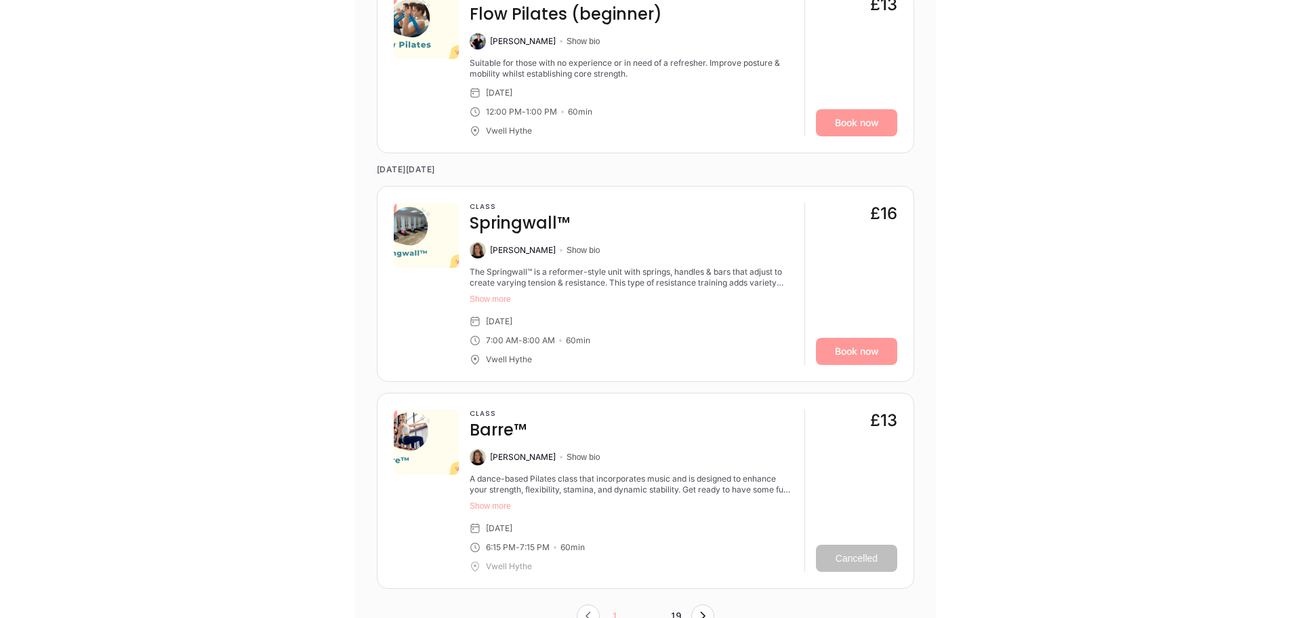
click at [480, 500] on button "Show more" at bounding box center [632, 505] width 324 height 11
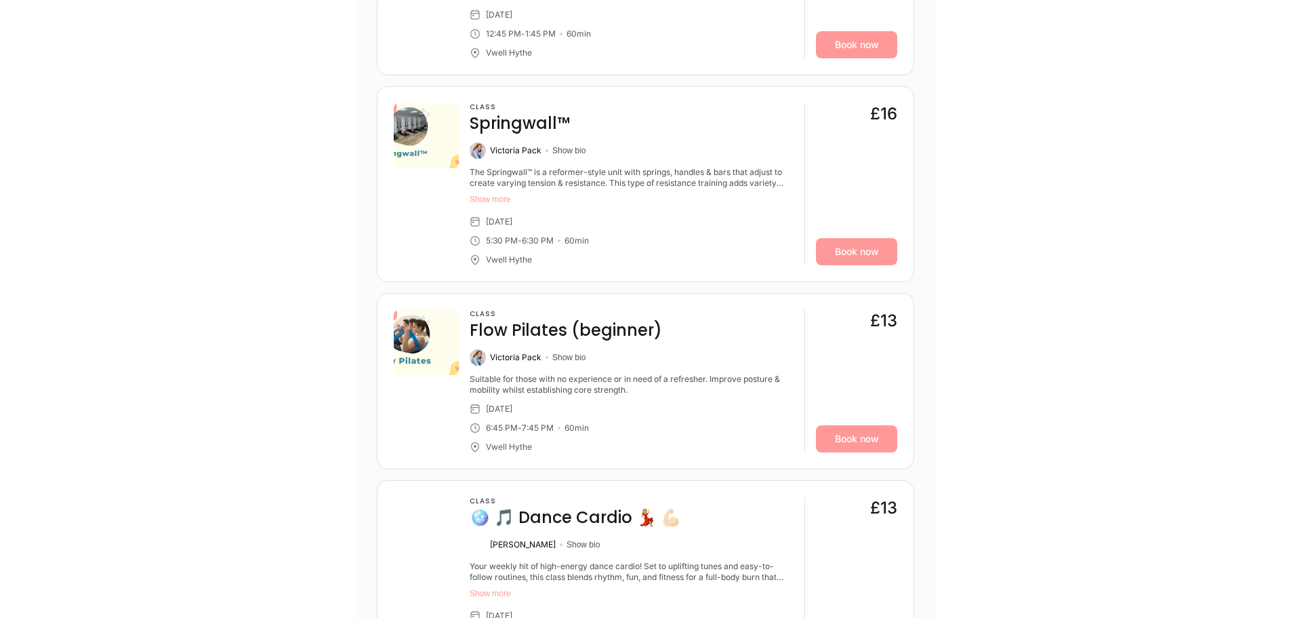
scroll to position [0, 0]
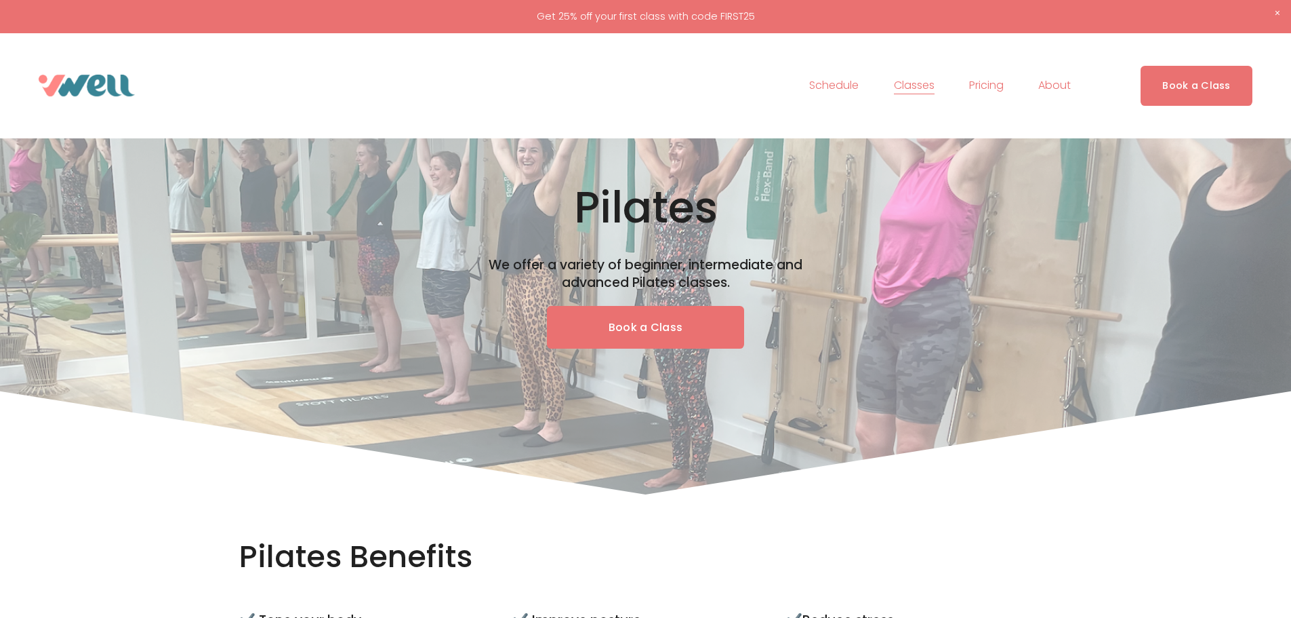
click at [828, 87] on link "Schedule" at bounding box center [833, 86] width 49 height 22
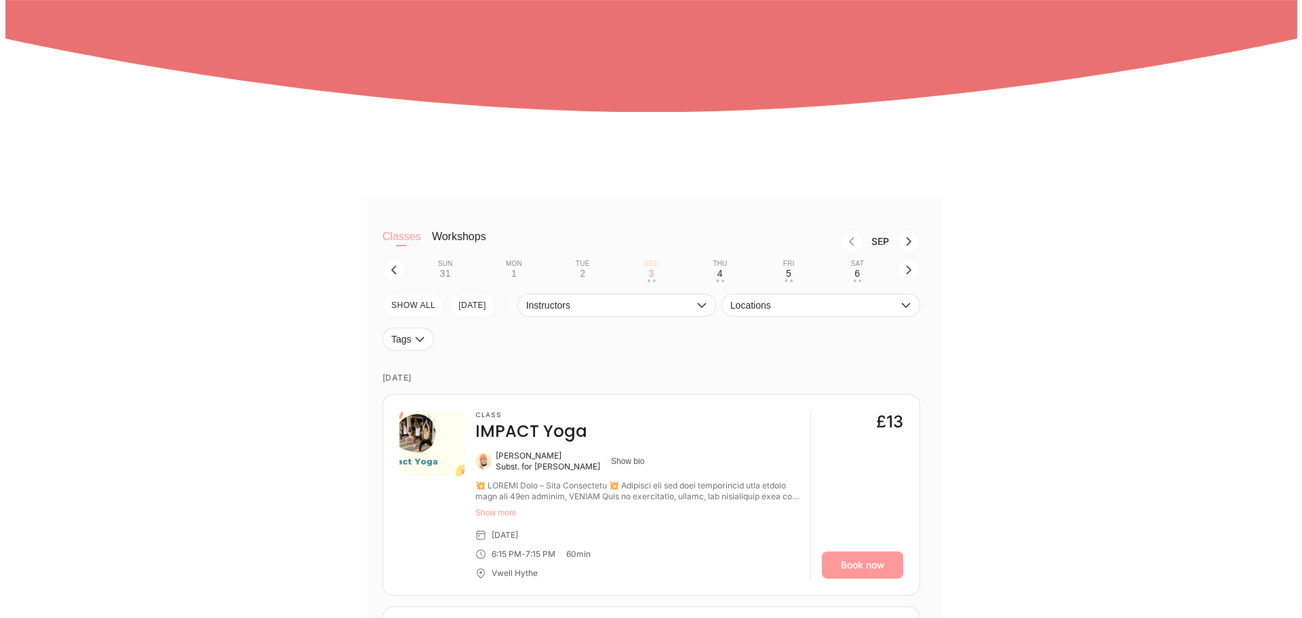
scroll to position [407, 0]
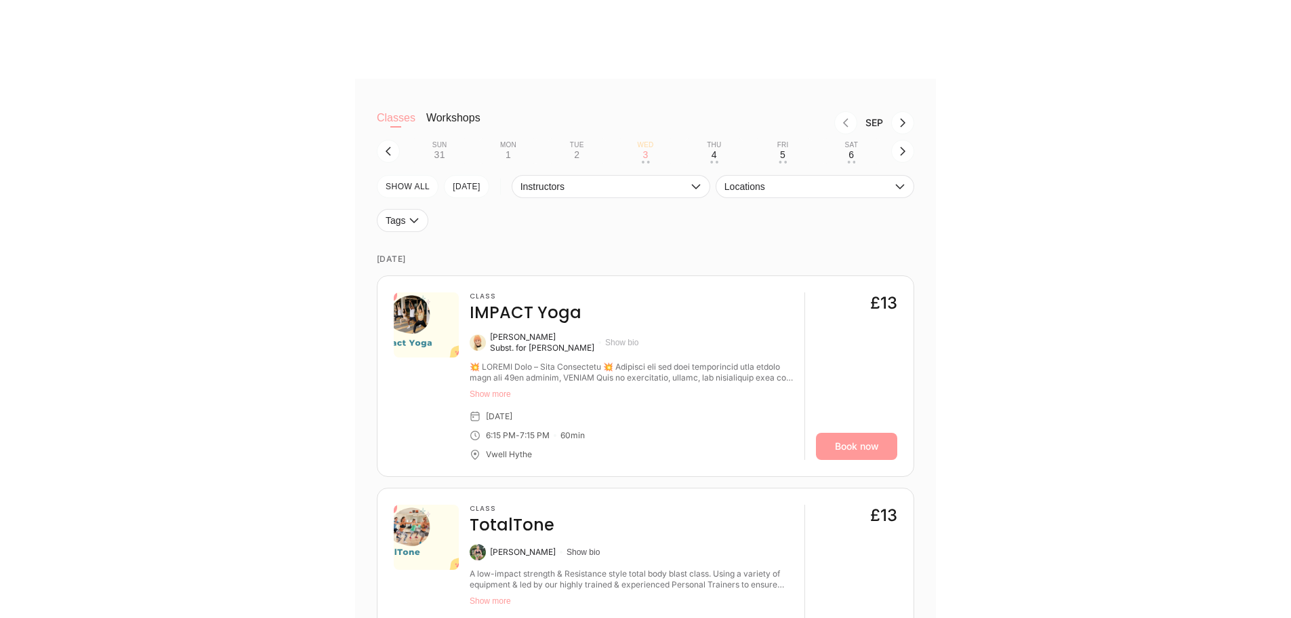
click at [613, 343] on button "Show bio" at bounding box center [621, 342] width 33 height 11
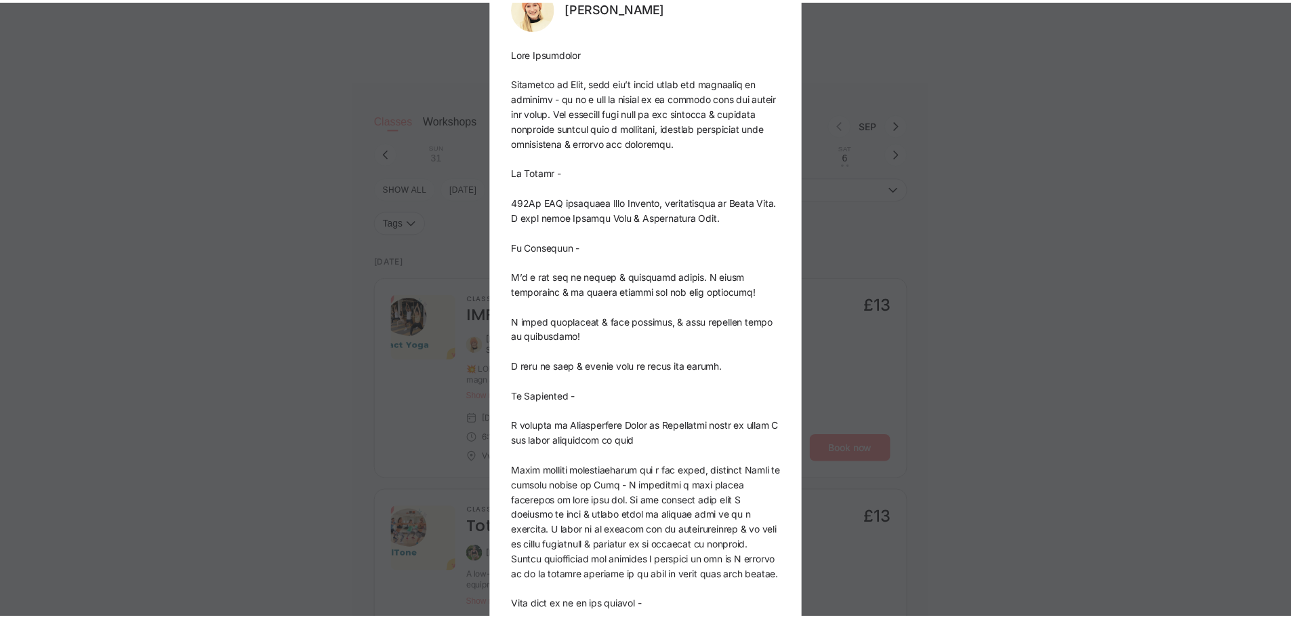
scroll to position [0, 0]
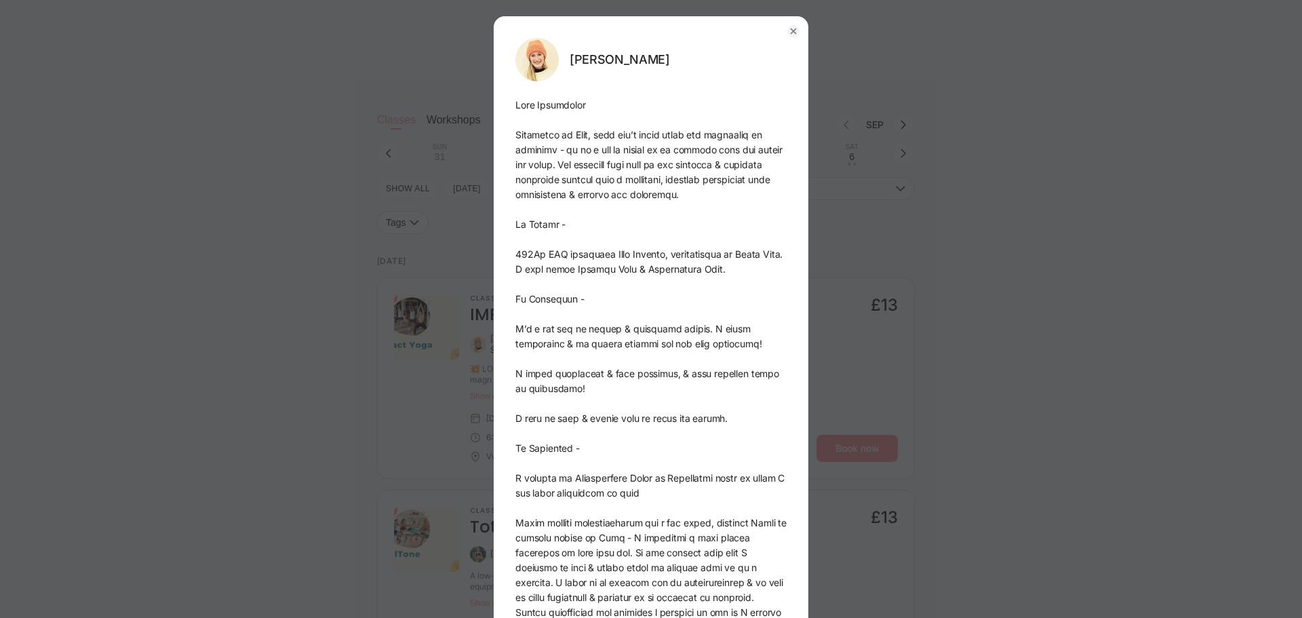
click at [791, 33] on icon "button" at bounding box center [793, 31] width 5 height 5
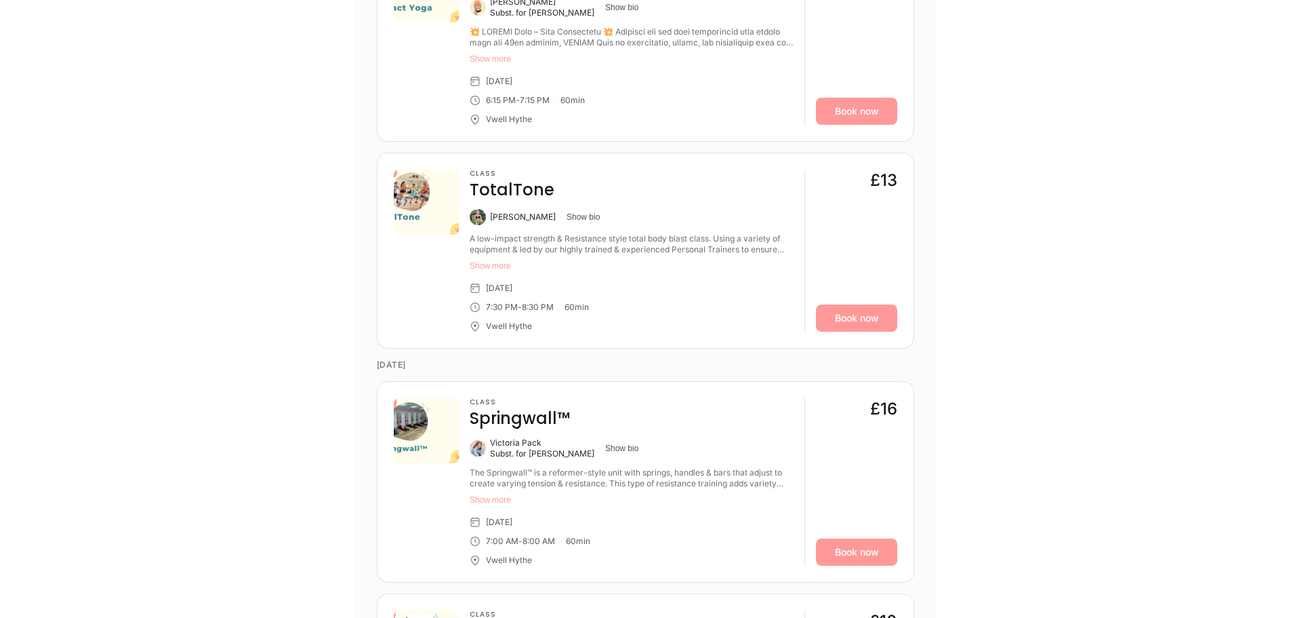
scroll to position [746, 0]
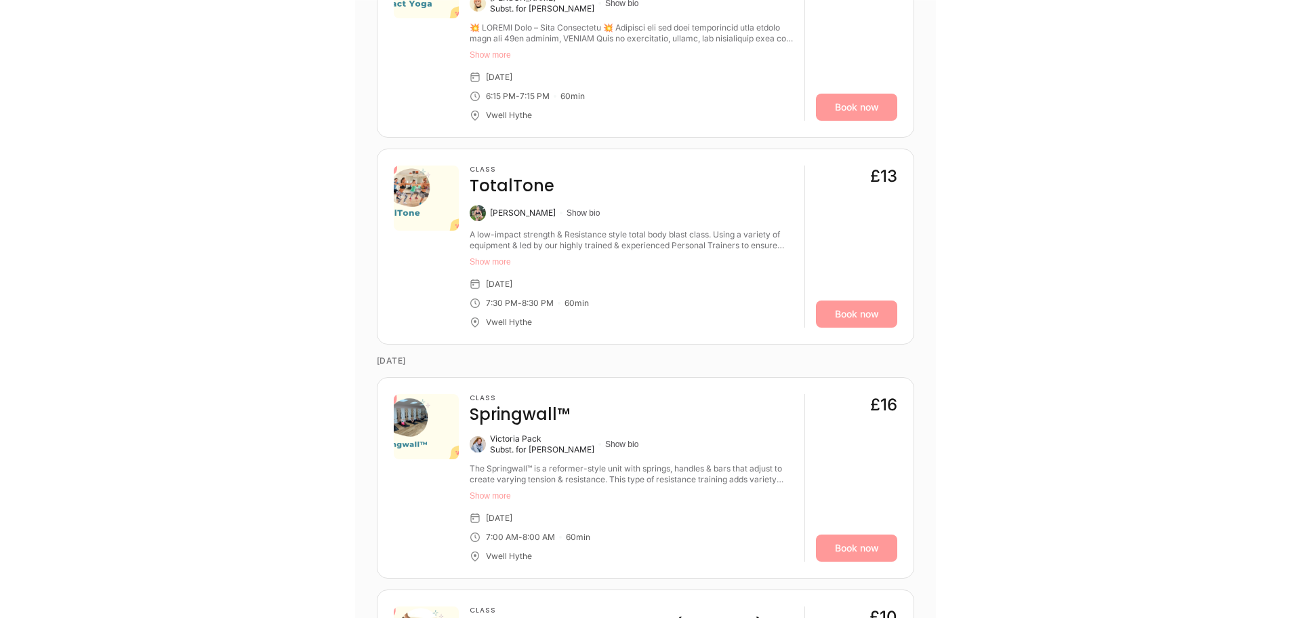
click at [508, 260] on button "Show more" at bounding box center [632, 261] width 324 height 11
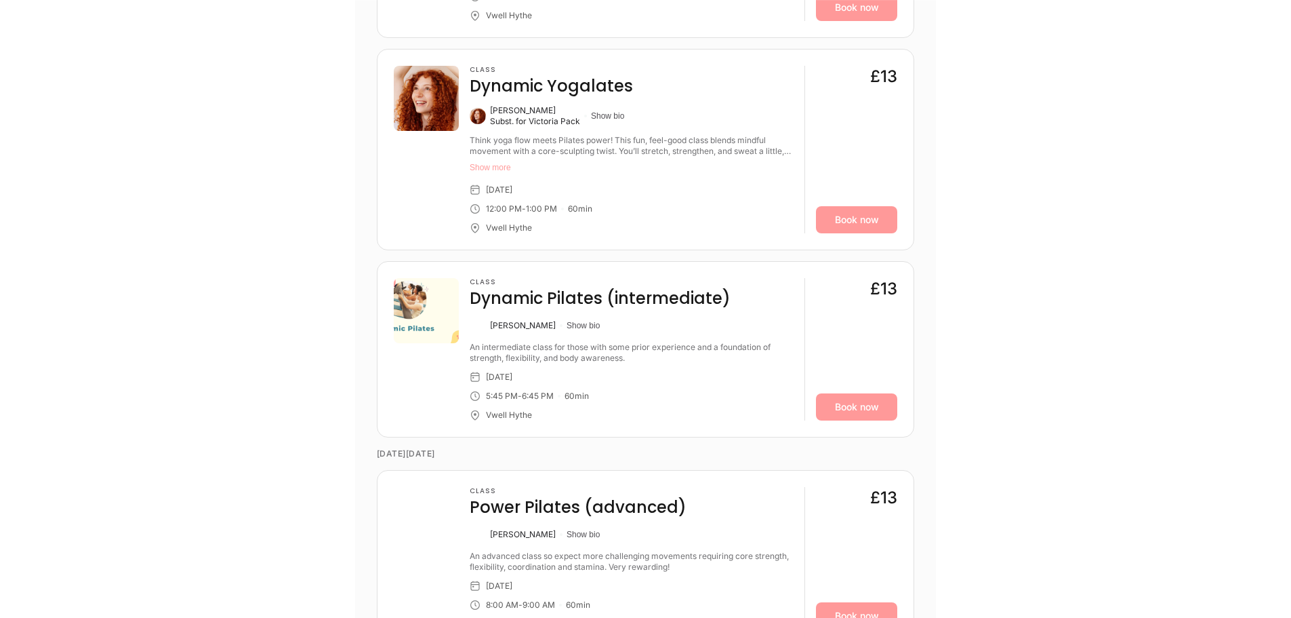
scroll to position [3186, 0]
